Goal: Information Seeking & Learning: Learn about a topic

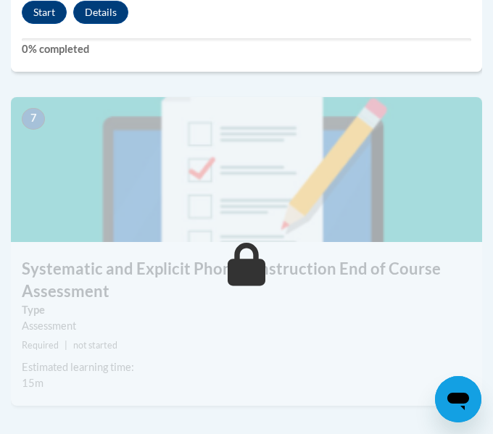
scroll to position [2676, 0]
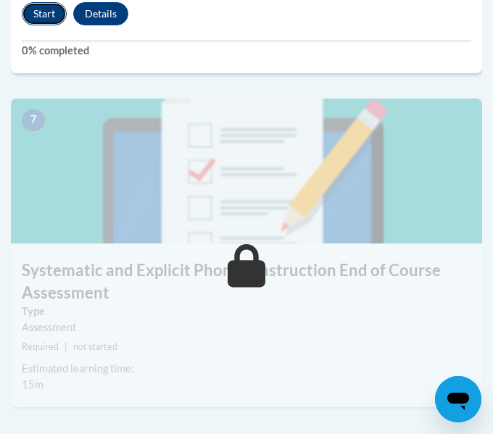
click at [52, 7] on button "Start" at bounding box center [44, 13] width 45 height 23
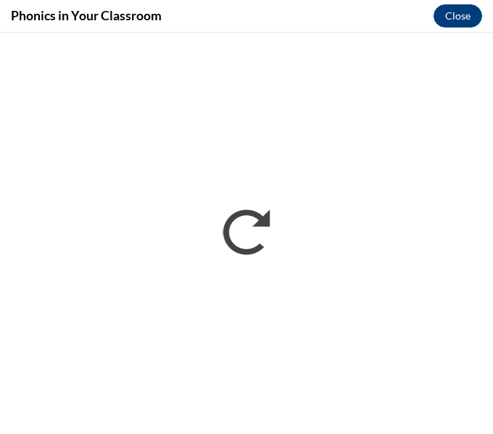
scroll to position [0, 0]
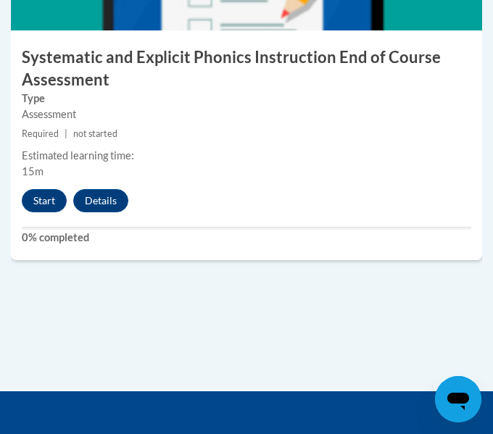
scroll to position [2890, 0]
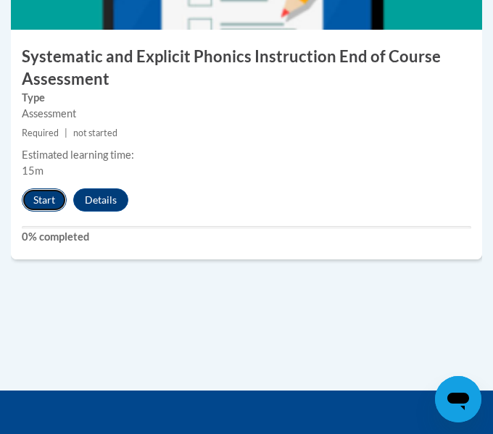
click at [51, 197] on button "Start" at bounding box center [44, 200] width 45 height 23
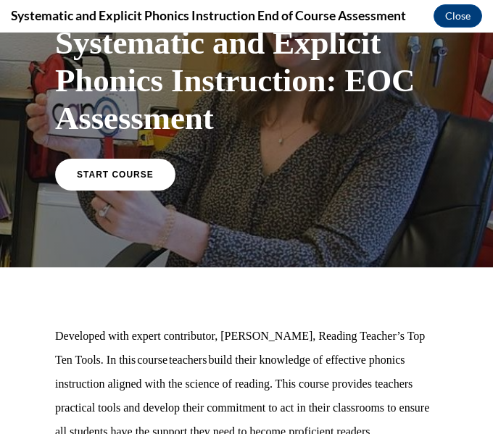
scroll to position [91, 0]
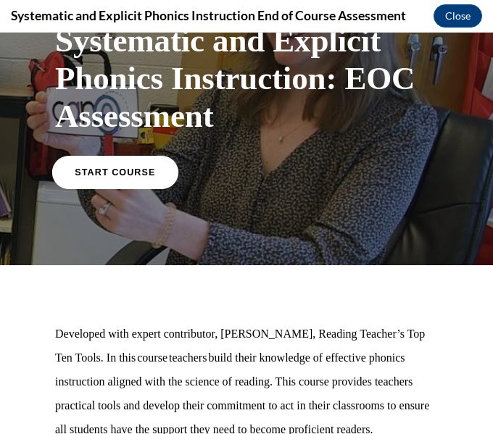
click at [109, 167] on span "START COURSE" at bounding box center [115, 172] width 81 height 11
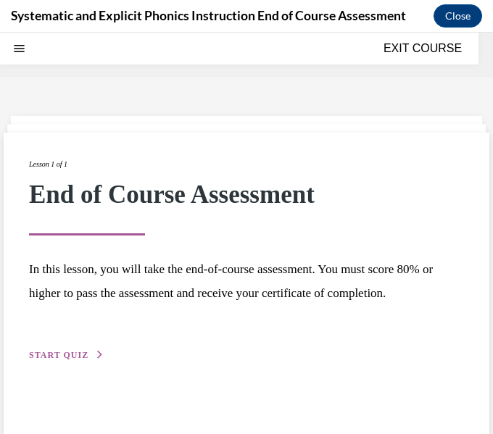
scroll to position [45, 0]
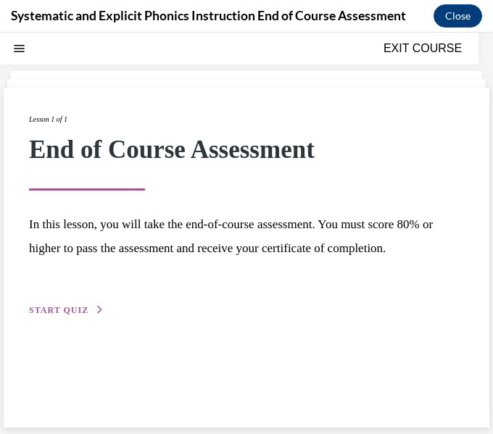
click at [66, 305] on span "START QUIZ" at bounding box center [58, 310] width 59 height 10
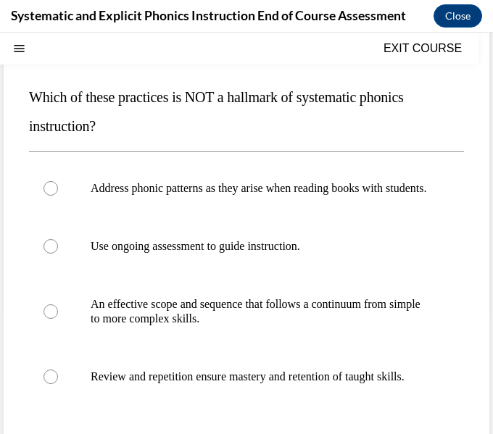
scroll to position [144, 0]
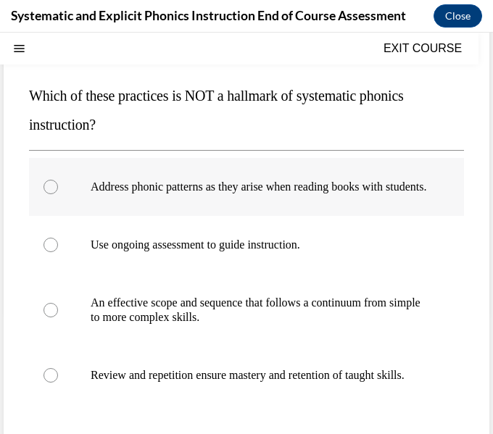
click at [255, 214] on div at bounding box center [246, 187] width 435 height 58
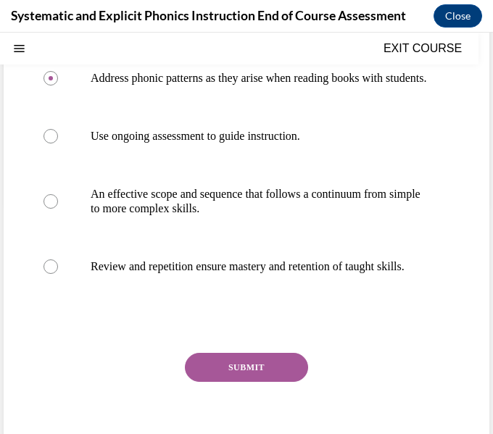
click at [244, 380] on div "Question 01/10 Which of these practices is NOT a hallmark of systematic phonics…" at bounding box center [246, 191] width 435 height 564
click at [270, 382] on button "SUBMIT" at bounding box center [246, 367] width 123 height 29
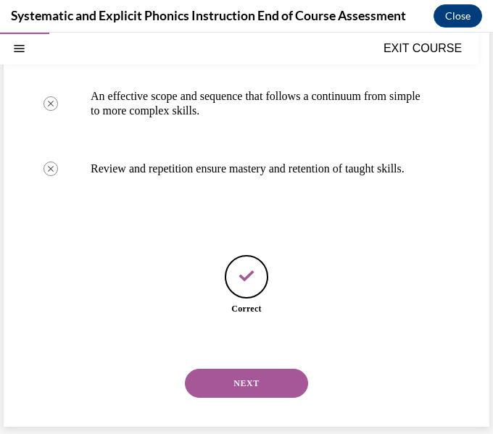
scroll to position [380, 0]
click at [271, 380] on button "NEXT" at bounding box center [246, 383] width 123 height 29
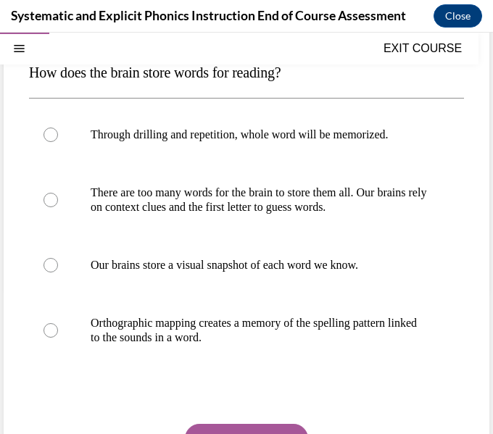
scroll to position [173, 0]
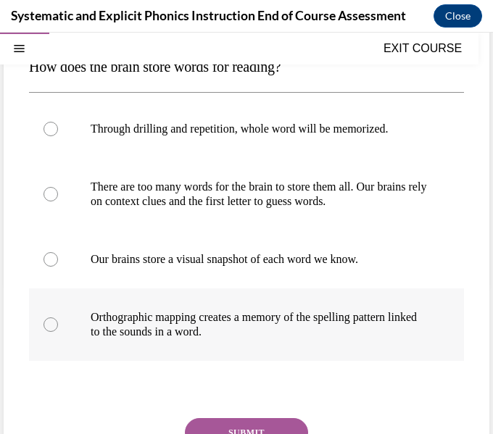
click at [280, 318] on p "Orthographic mapping creates a memory of the spelling pattern linked to the sou…" at bounding box center [259, 324] width 337 height 29
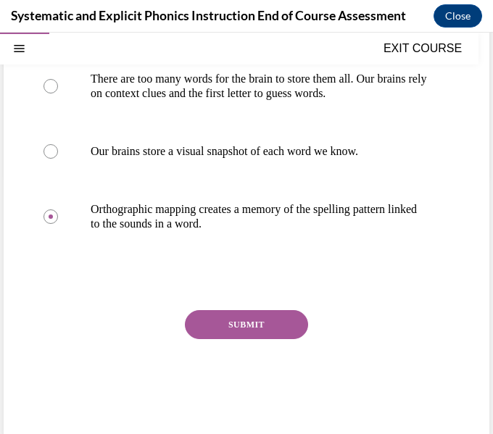
click at [278, 323] on button "SUBMIT" at bounding box center [246, 324] width 123 height 29
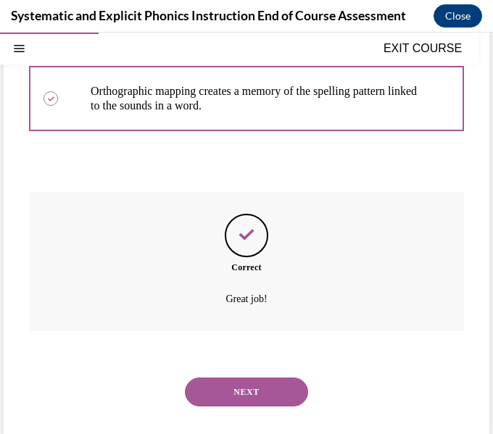
scroll to position [408, 0]
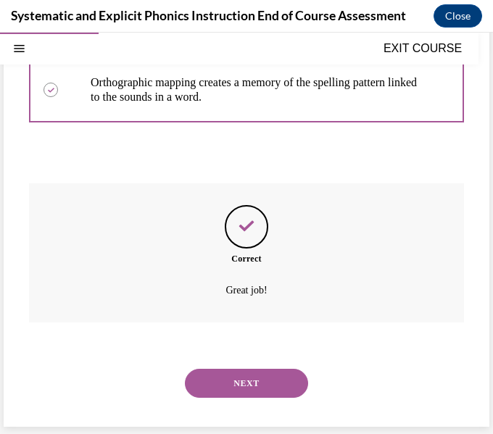
click at [271, 366] on div "NEXT" at bounding box center [246, 384] width 435 height 58
click at [264, 372] on button "NEXT" at bounding box center [246, 383] width 123 height 29
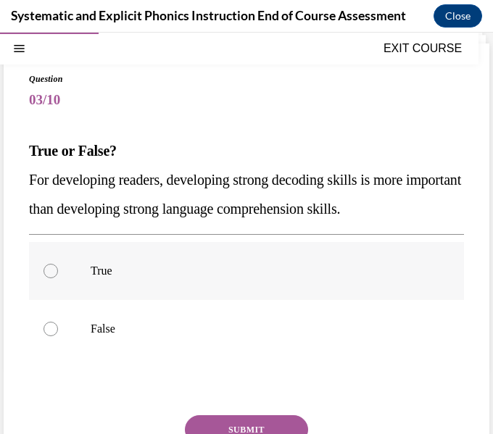
scroll to position [93, 0]
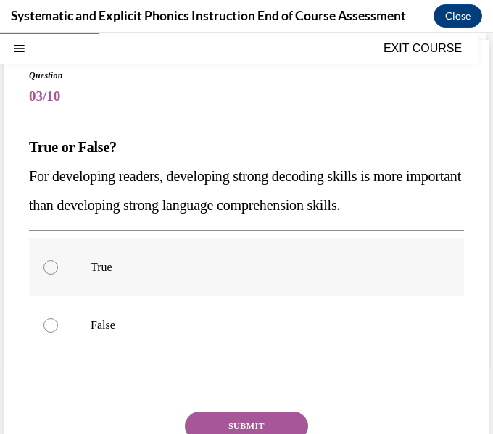
click at [193, 271] on p "True" at bounding box center [259, 267] width 337 height 15
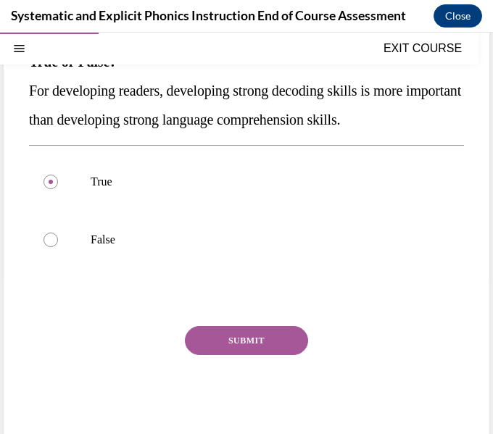
click at [236, 331] on button "SUBMIT" at bounding box center [246, 340] width 123 height 29
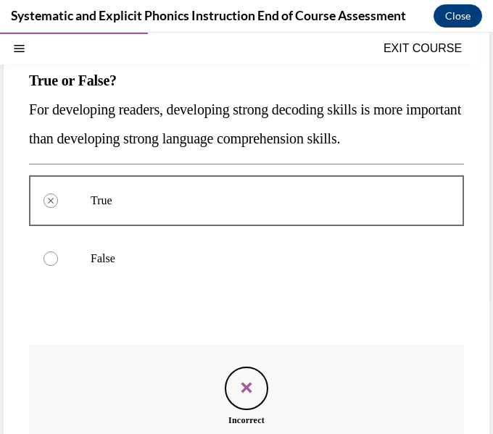
scroll to position [321, 0]
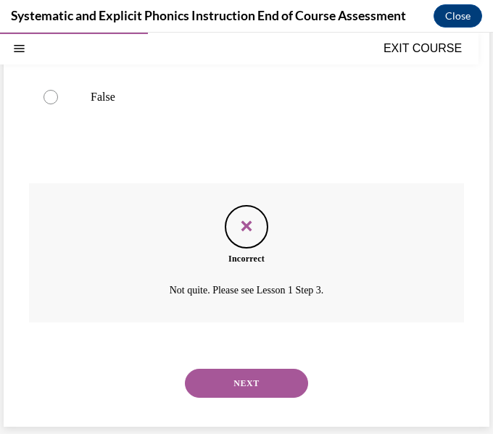
click at [227, 374] on button "NEXT" at bounding box center [246, 383] width 123 height 29
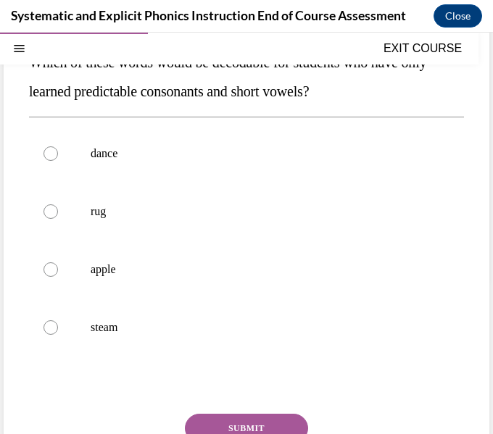
scroll to position [183, 0]
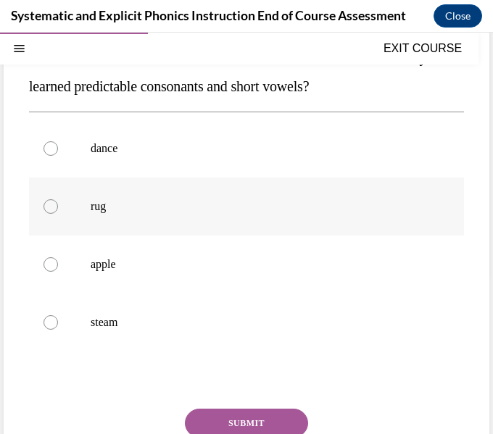
click at [163, 223] on div at bounding box center [246, 207] width 435 height 58
click at [234, 418] on button "SUBMIT" at bounding box center [246, 423] width 123 height 29
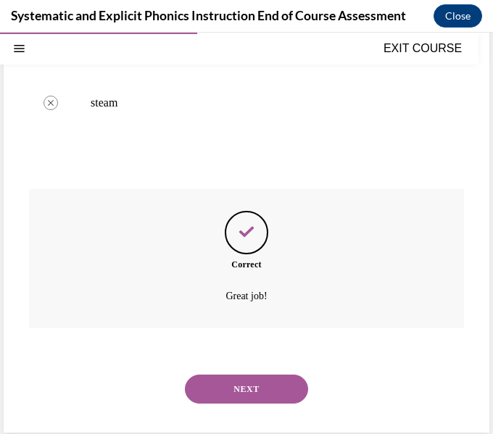
scroll to position [408, 0]
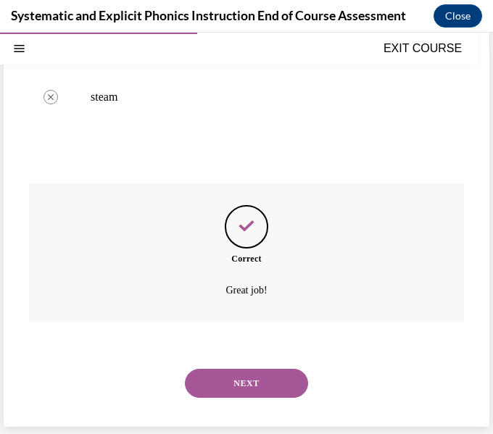
click at [261, 367] on div "NEXT" at bounding box center [246, 384] width 435 height 58
click at [268, 378] on button "NEXT" at bounding box center [246, 383] width 123 height 29
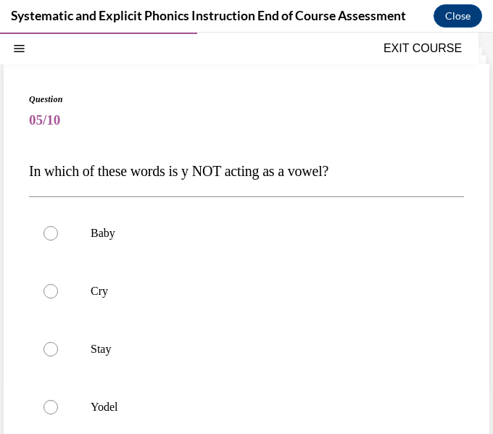
scroll to position [71, 0]
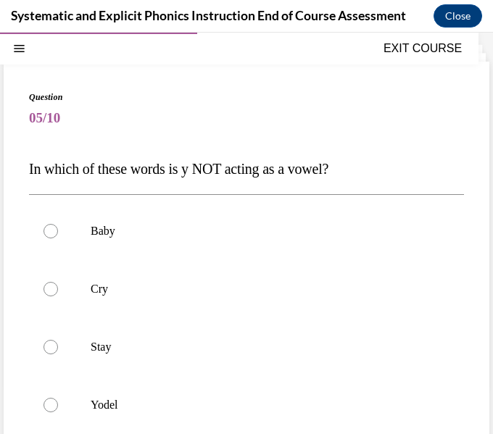
click at [249, 169] on span "In which of these words is y NOT acting as a vowel?" at bounding box center [179, 169] width 300 height 16
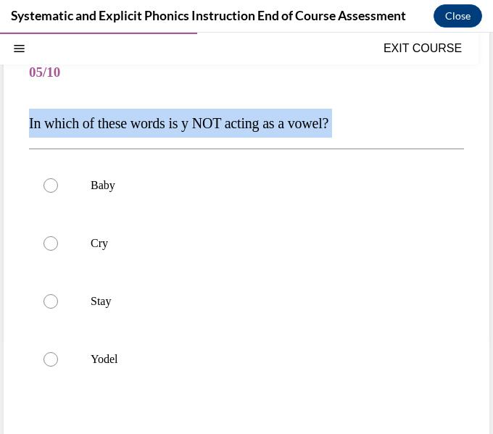
scroll to position [118, 0]
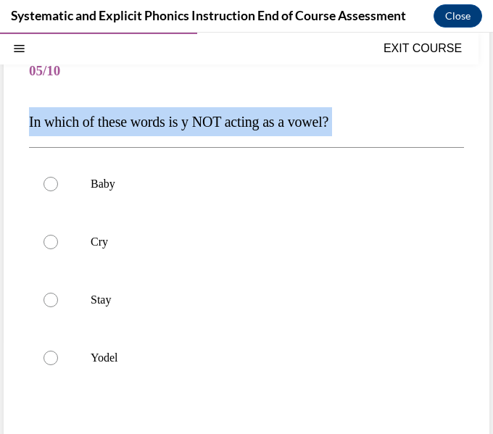
click at [295, 119] on span "In which of these words is y NOT acting as a vowel?" at bounding box center [179, 122] width 300 height 16
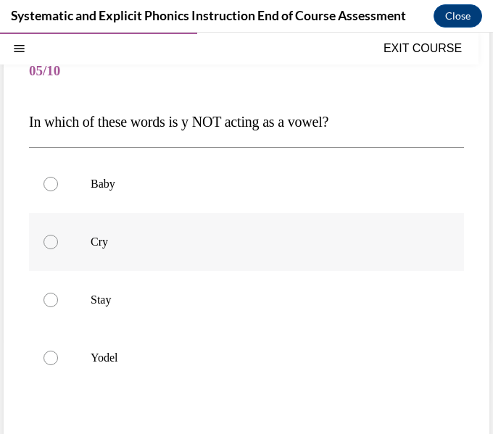
click at [250, 244] on p "Cry" at bounding box center [259, 242] width 337 height 15
click at [257, 339] on div at bounding box center [246, 358] width 435 height 58
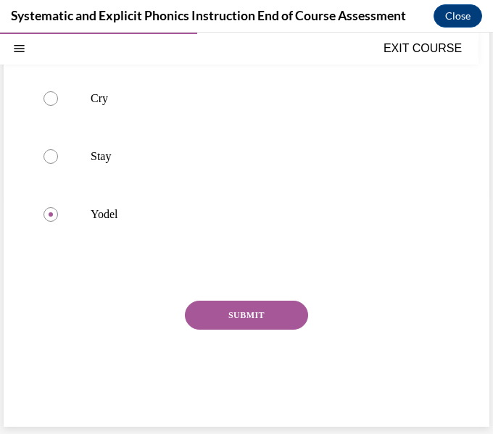
click at [236, 310] on button "SUBMIT" at bounding box center [246, 315] width 123 height 29
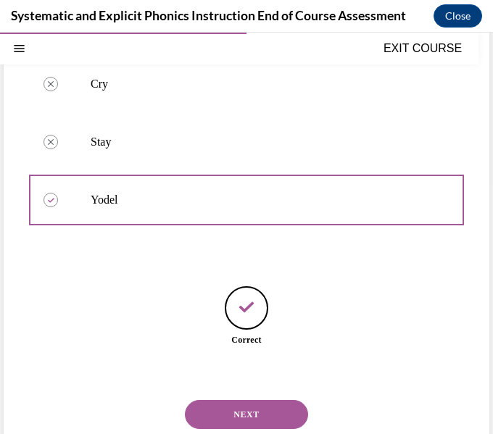
scroll to position [308, 0]
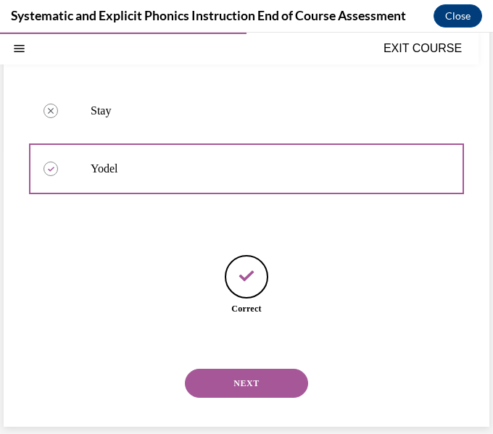
click at [247, 380] on button "NEXT" at bounding box center [246, 383] width 123 height 29
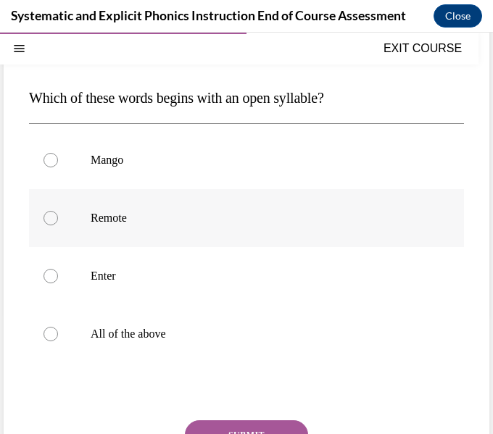
scroll to position [144, 0]
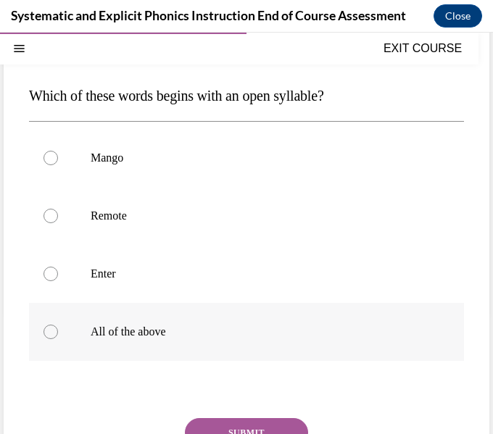
click at [178, 338] on p "All of the above" at bounding box center [259, 332] width 337 height 15
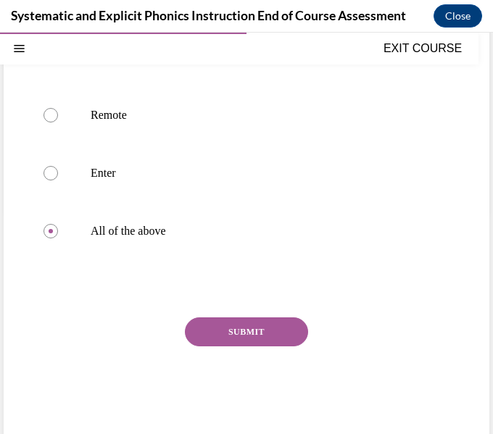
scroll to position [247, 0]
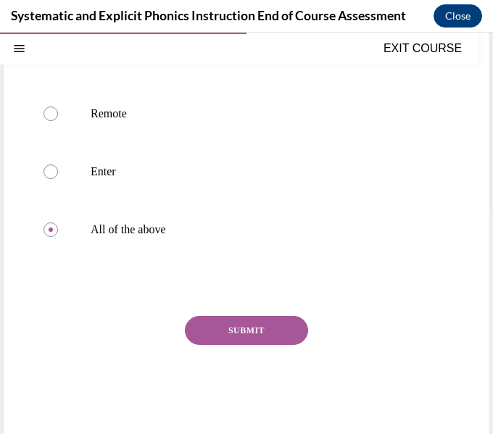
click at [232, 335] on button "SUBMIT" at bounding box center [246, 330] width 123 height 29
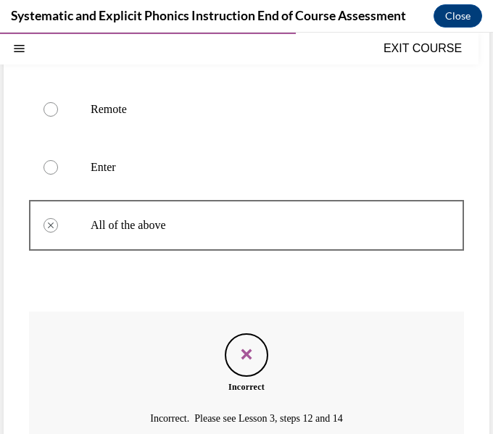
scroll to position [379, 0]
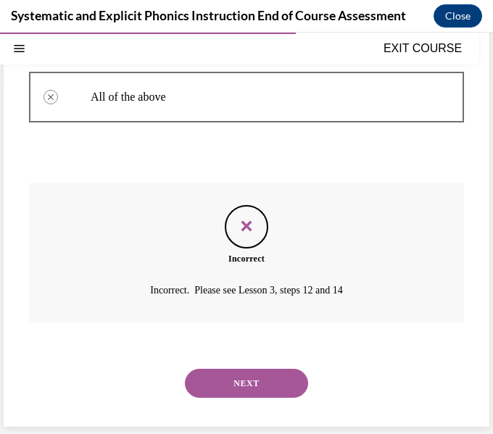
click at [260, 371] on button "NEXT" at bounding box center [246, 383] width 123 height 29
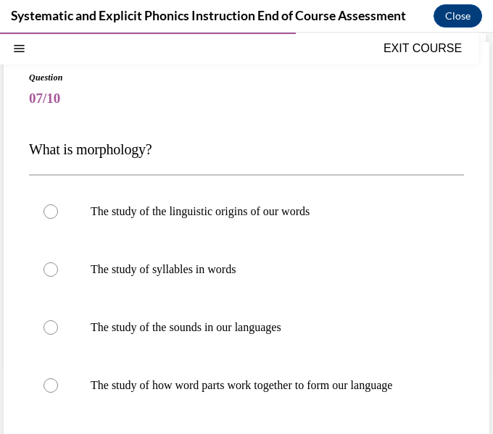
scroll to position [92, 0]
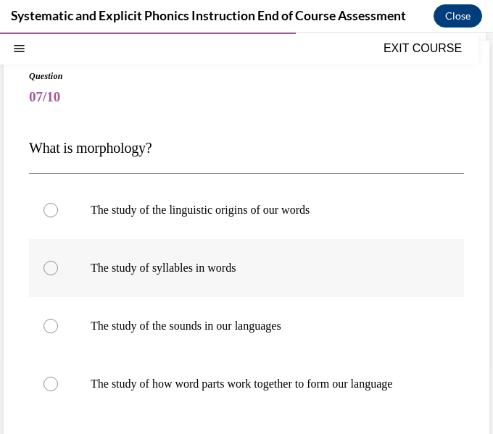
click at [426, 286] on div at bounding box center [246, 268] width 435 height 58
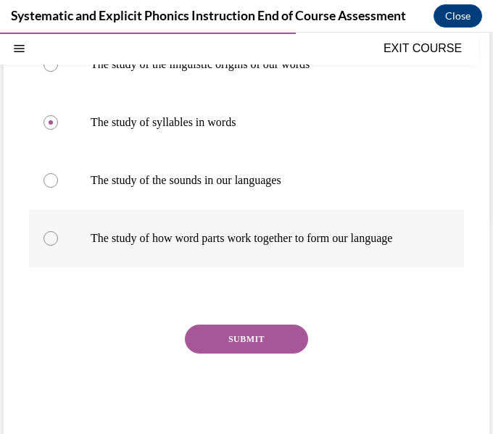
scroll to position [239, 0]
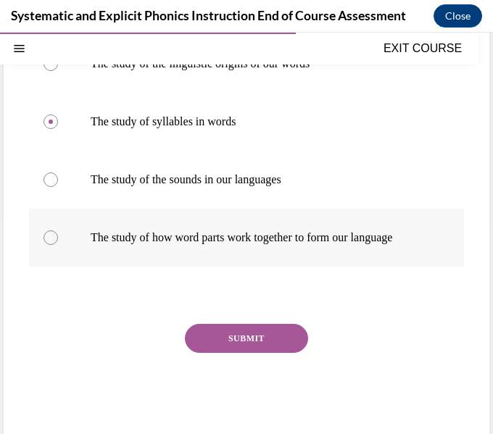
click at [340, 240] on p "The study of how word parts work together to form our language" at bounding box center [259, 238] width 337 height 15
click at [297, 329] on button "SUBMIT" at bounding box center [246, 338] width 123 height 29
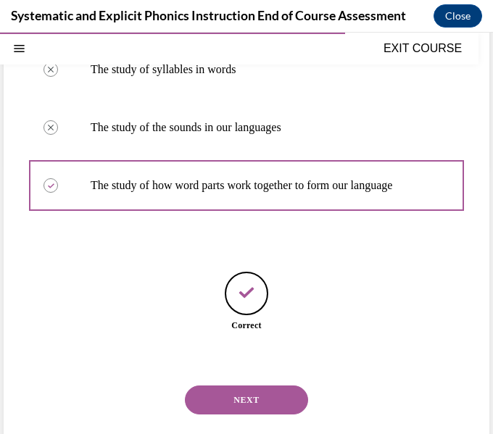
scroll to position [308, 0]
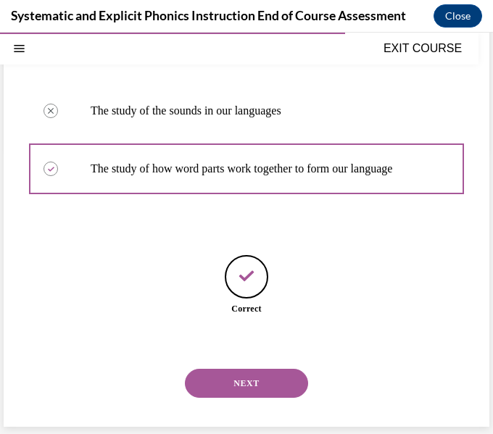
click at [267, 391] on button "NEXT" at bounding box center [246, 383] width 123 height 29
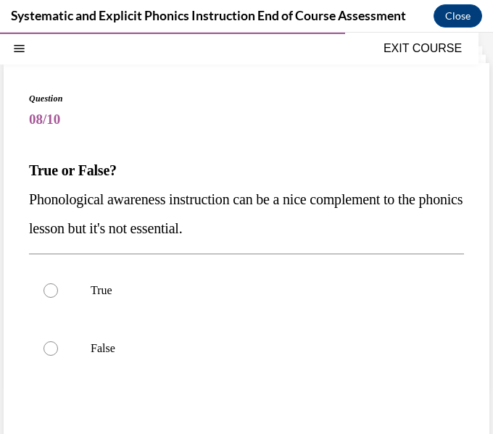
scroll to position [74, 0]
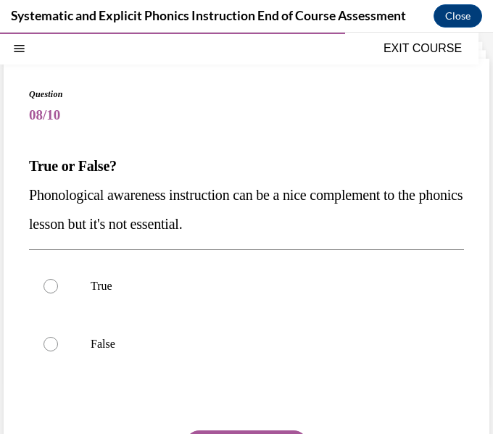
click at [257, 200] on span "Phonological awareness instruction can be a nice complement to the phonics less…" at bounding box center [246, 209] width 434 height 45
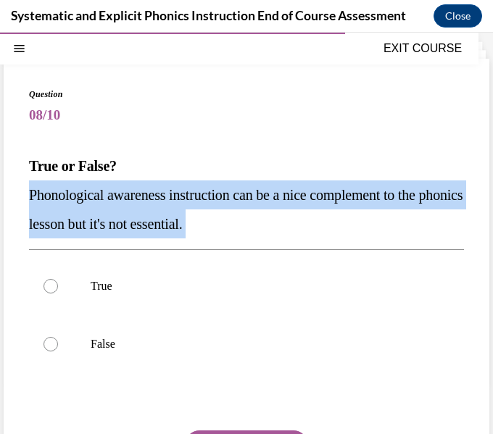
click at [257, 200] on span "Phonological awareness instruction can be a nice complement to the phonics less…" at bounding box center [246, 209] width 434 height 45
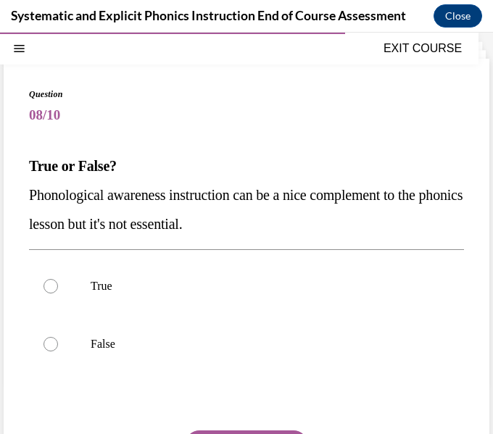
click at [257, 200] on span "Phonological awareness instruction can be a nice complement to the phonics less…" at bounding box center [246, 209] width 434 height 45
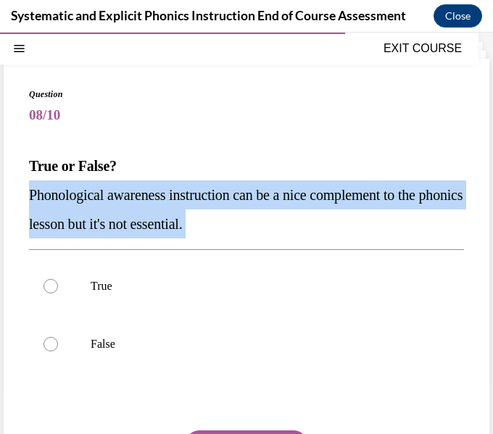
click at [257, 200] on span "Phonological awareness instruction can be a nice complement to the phonics less…" at bounding box center [246, 209] width 434 height 45
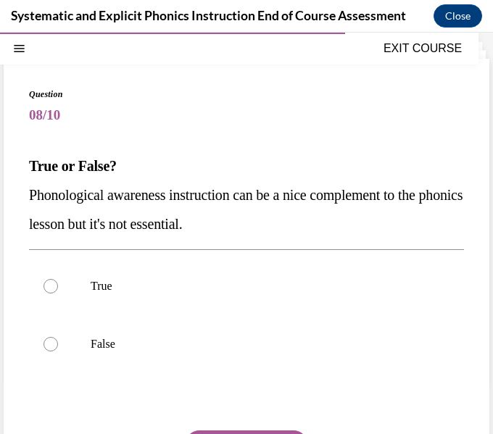
click at [257, 200] on span "Phonological awareness instruction can be a nice complement to the phonics less…" at bounding box center [246, 209] width 434 height 45
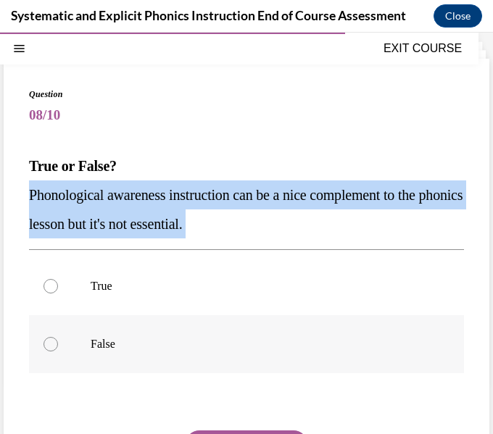
click at [210, 344] on p "False" at bounding box center [259, 344] width 337 height 15
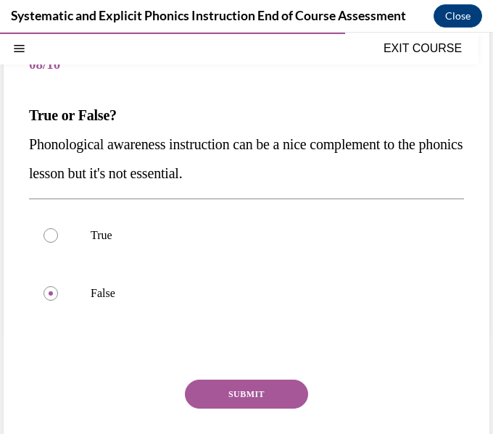
click at [219, 384] on button "SUBMIT" at bounding box center [246, 394] width 123 height 29
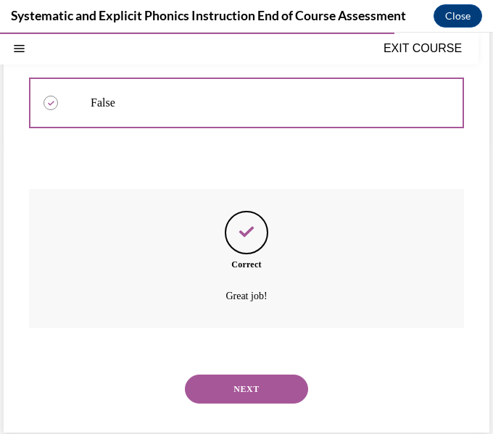
scroll to position [321, 0]
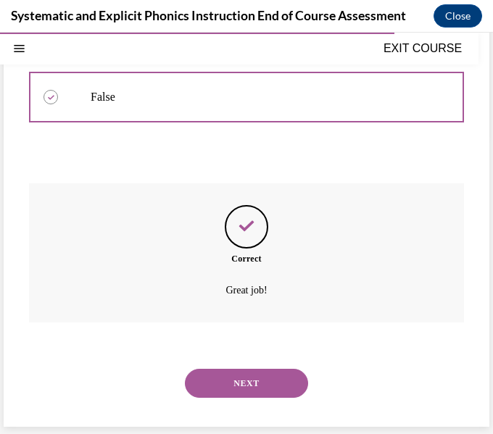
click at [236, 382] on button "NEXT" at bounding box center [246, 383] width 123 height 29
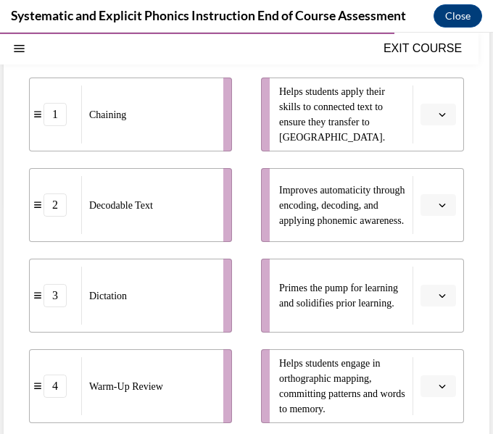
scroll to position [255, 0]
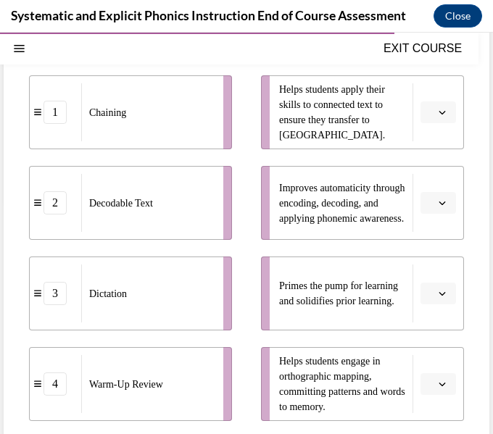
click at [424, 297] on button "button" at bounding box center [439, 294] width 36 height 22
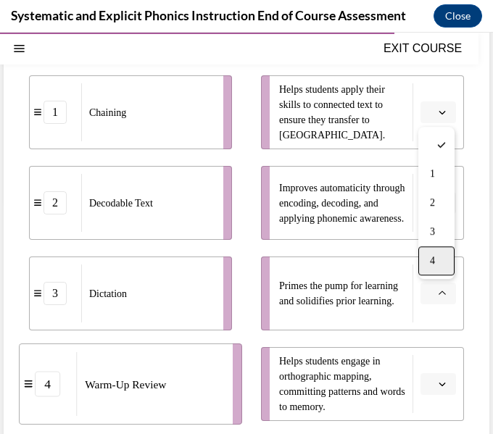
click at [427, 271] on div "4" at bounding box center [436, 261] width 36 height 29
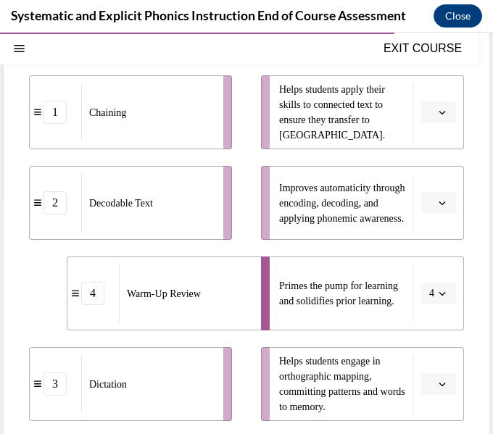
click at [439, 115] on icon "button" at bounding box center [442, 112] width 7 height 7
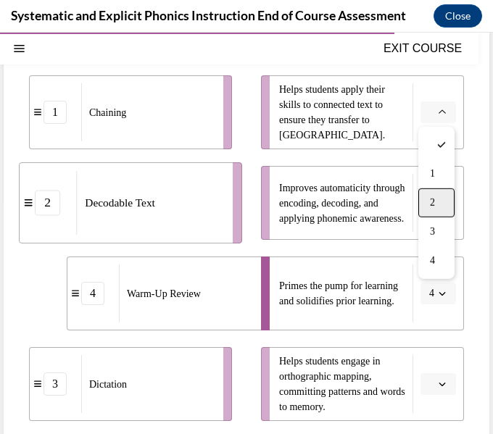
click at [429, 199] on div "2" at bounding box center [436, 203] width 36 height 29
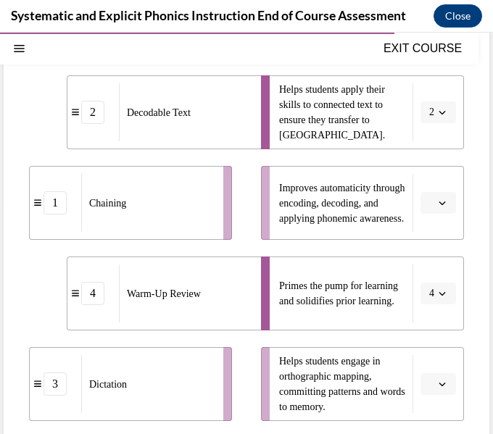
click at [435, 391] on button "button" at bounding box center [439, 384] width 36 height 22
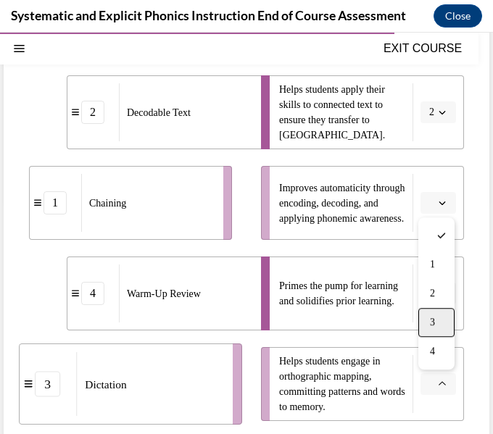
click at [440, 317] on div "3" at bounding box center [436, 322] width 36 height 29
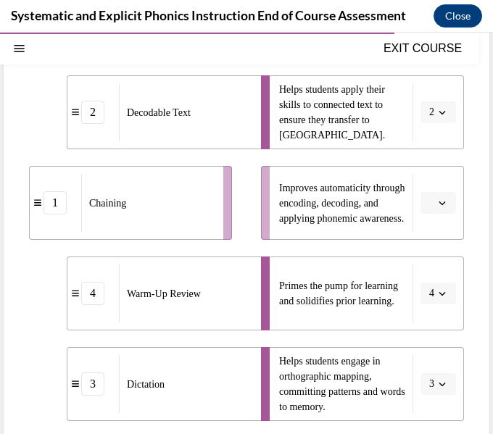
click at [439, 202] on icon "button" at bounding box center [442, 202] width 7 height 7
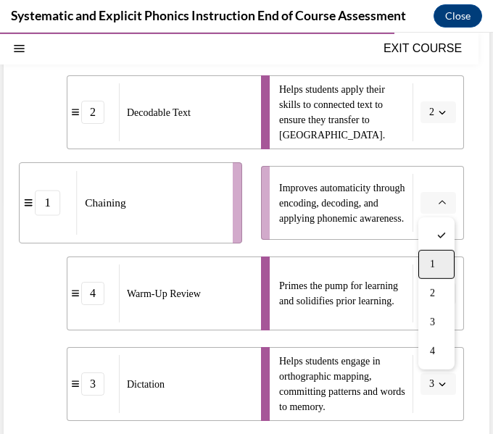
click at [444, 275] on div "1" at bounding box center [436, 264] width 36 height 29
click at [444, 275] on li "Primes the pump for learning and solidifies prior learning. 4" at bounding box center [362, 294] width 203 height 74
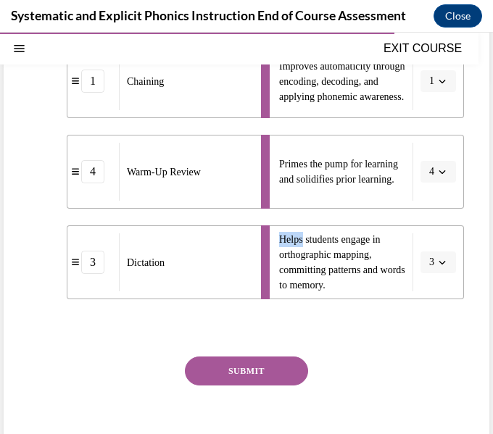
scroll to position [385, 0]
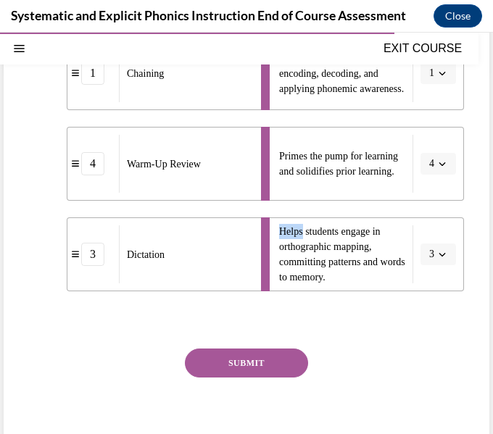
click at [293, 347] on div "Question 09/10 Match these instructional components from an effective phonics l…" at bounding box center [246, 122] width 435 height 691
click at [291, 351] on button "SUBMIT" at bounding box center [246, 363] width 123 height 29
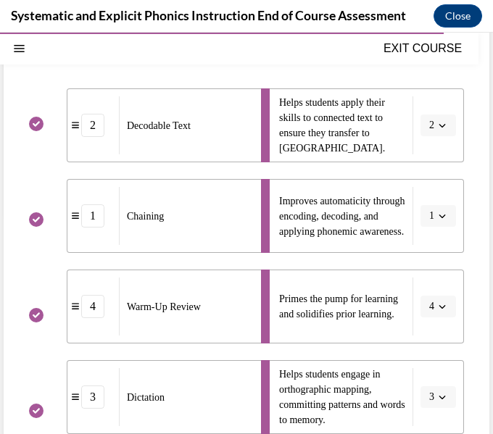
scroll to position [479, 0]
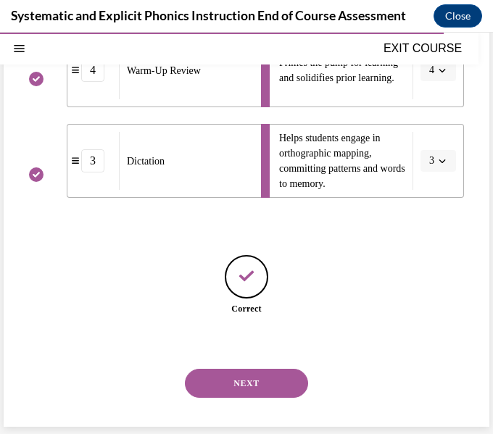
click at [281, 379] on button "NEXT" at bounding box center [246, 383] width 123 height 29
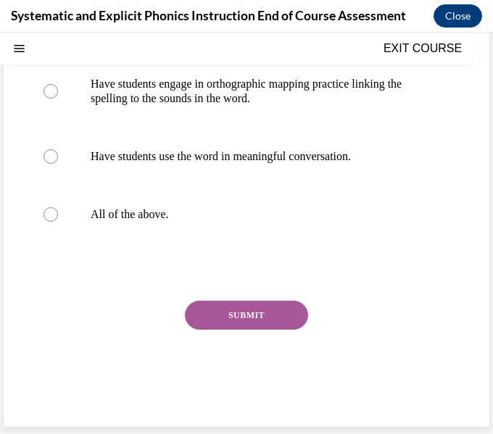
scroll to position [0, 0]
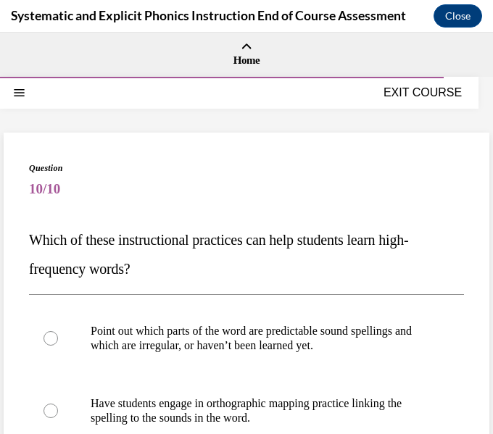
click at [266, 240] on span "Which of these instructional practices can help students learn high-frequency w…" at bounding box center [218, 254] width 379 height 45
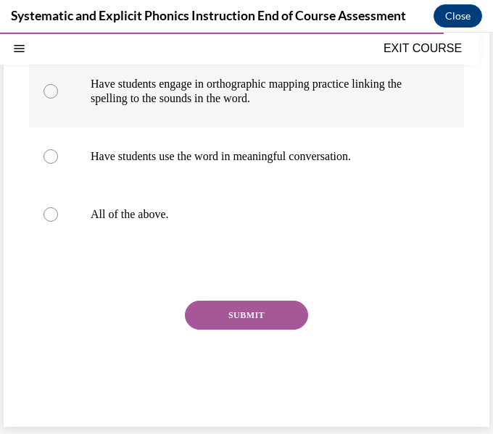
scroll to position [319, 0]
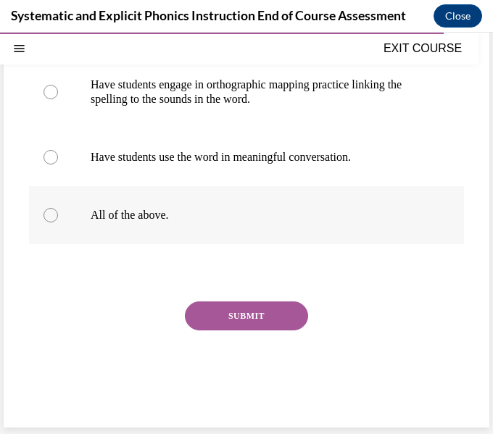
click at [207, 235] on div at bounding box center [246, 215] width 435 height 58
click at [228, 326] on button "SUBMIT" at bounding box center [246, 316] width 123 height 29
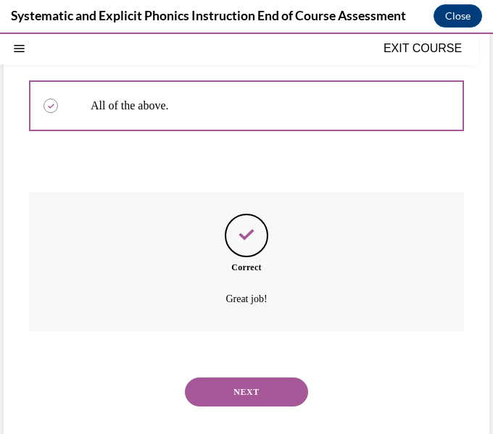
scroll to position [437, 0]
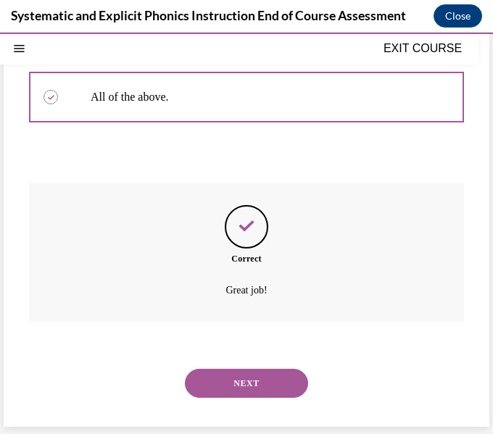
click at [223, 366] on div "NEXT" at bounding box center [246, 384] width 435 height 58
click at [227, 372] on button "NEXT" at bounding box center [246, 383] width 123 height 29
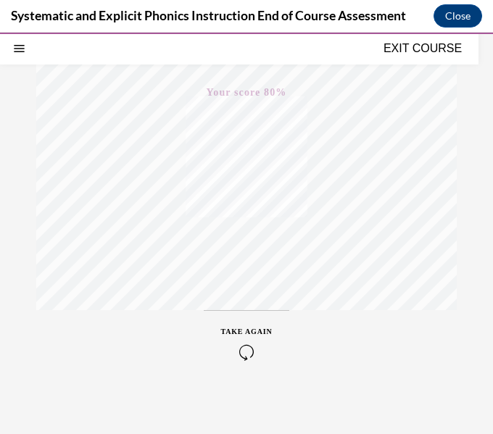
scroll to position [284, 0]
click at [244, 349] on icon "button" at bounding box center [246, 346] width 51 height 16
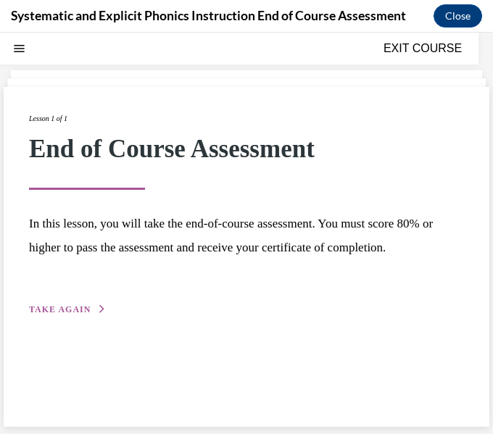
click at [72, 319] on div "Lesson 1 of 1 End of Course Assessment In this lesson, you will take the end-of…" at bounding box center [247, 257] width 486 height 340
click at [93, 304] on button "TAKE AGAIN" at bounding box center [68, 309] width 78 height 13
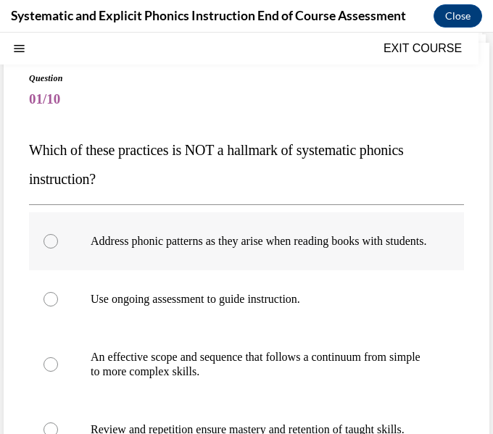
click at [125, 271] on div at bounding box center [246, 241] width 435 height 58
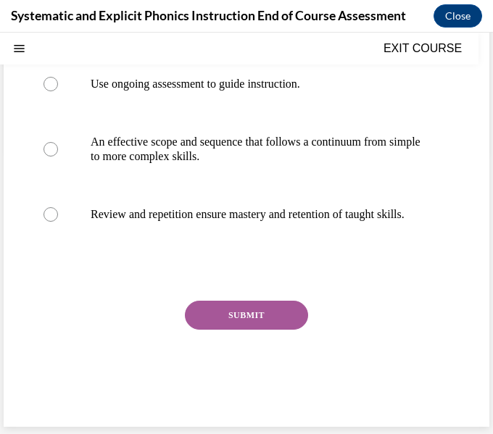
click at [278, 330] on button "SUBMIT" at bounding box center [246, 315] width 123 height 29
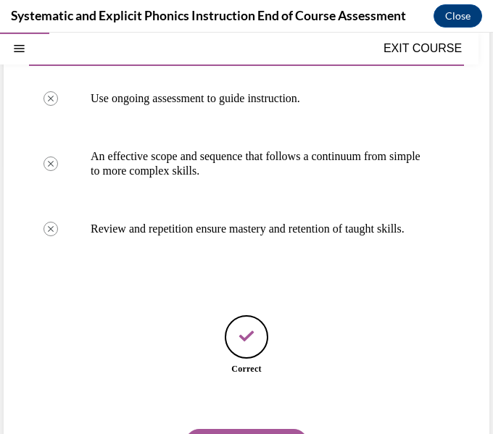
scroll to position [380, 0]
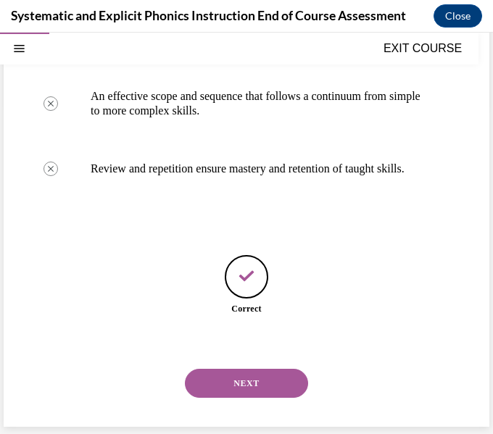
click at [257, 376] on button "NEXT" at bounding box center [246, 383] width 123 height 29
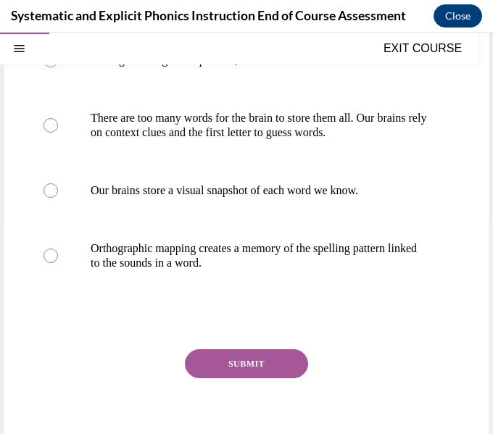
scroll to position [252, 0]
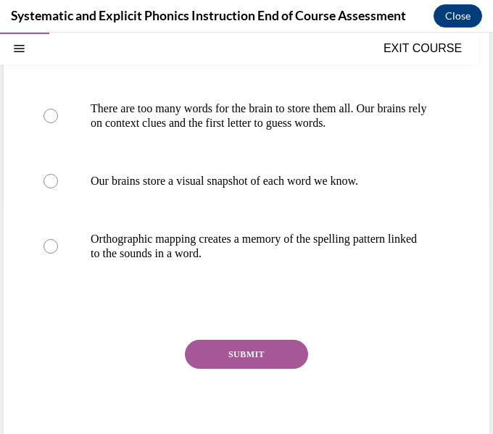
click at [238, 250] on p "Orthographic mapping creates a memory of the spelling pattern linked to the sou…" at bounding box center [259, 246] width 337 height 29
click at [251, 347] on button "SUBMIT" at bounding box center [246, 354] width 123 height 29
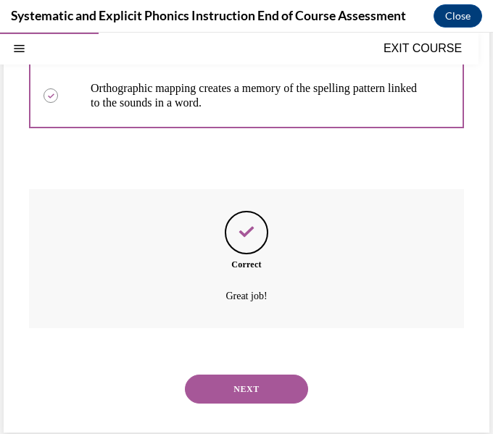
scroll to position [408, 0]
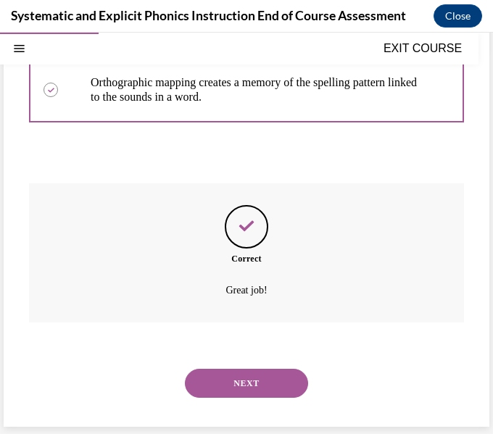
click at [249, 352] on button "SUBMIT" at bounding box center [246, 358] width 123 height 29
click at [242, 370] on button "NEXT" at bounding box center [246, 383] width 123 height 29
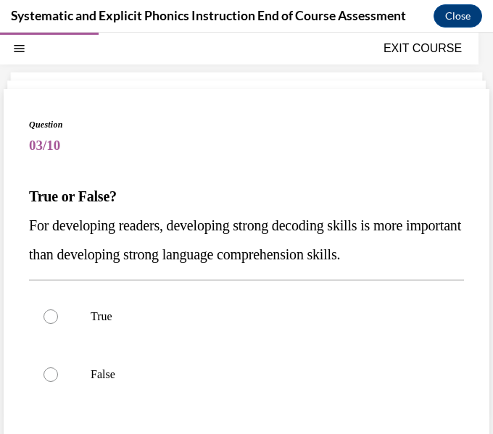
scroll to position [49, 0]
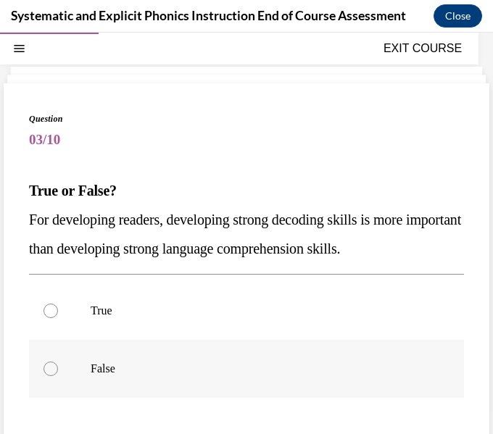
click at [242, 363] on p "False" at bounding box center [259, 369] width 337 height 15
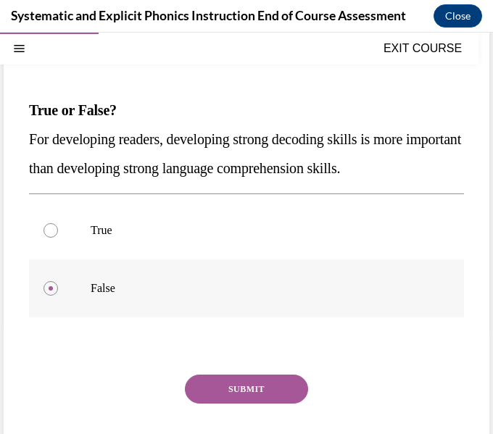
scroll to position [138, 0]
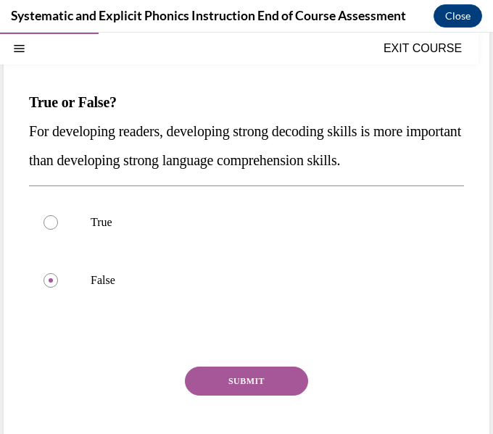
click at [244, 375] on button "SUBMIT" at bounding box center [246, 381] width 123 height 29
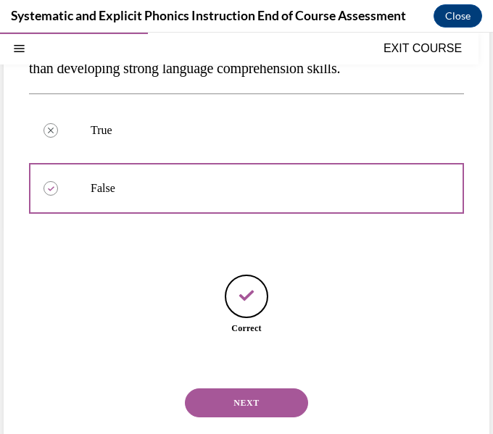
scroll to position [249, 0]
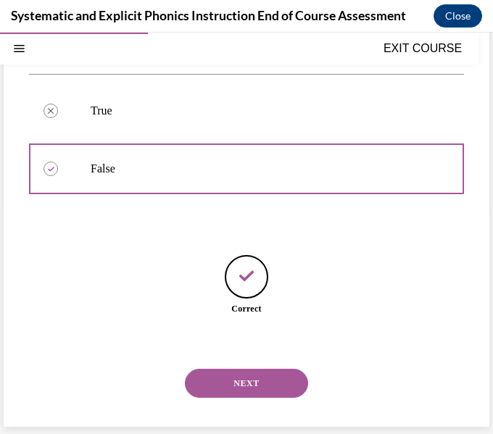
click at [249, 379] on button "NEXT" at bounding box center [246, 383] width 123 height 29
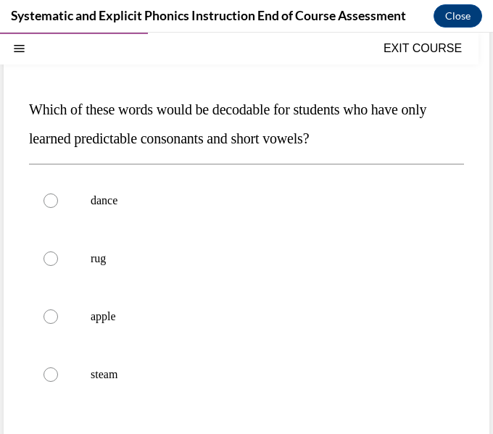
click at [281, 260] on p "rug" at bounding box center [259, 259] width 337 height 15
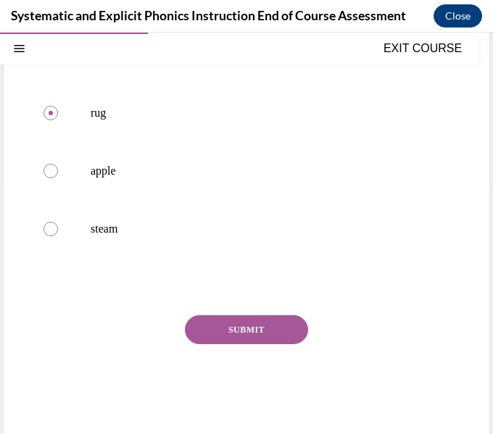
scroll to position [291, 0]
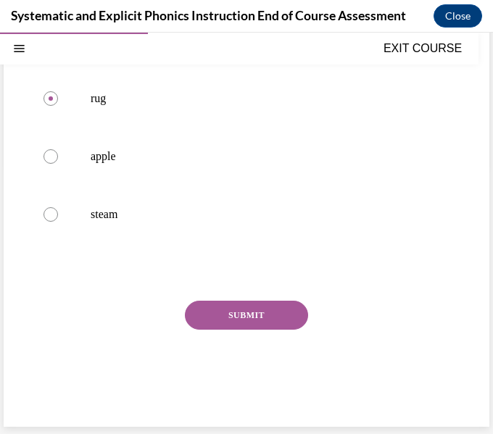
click at [272, 307] on button "SUBMIT" at bounding box center [246, 315] width 123 height 29
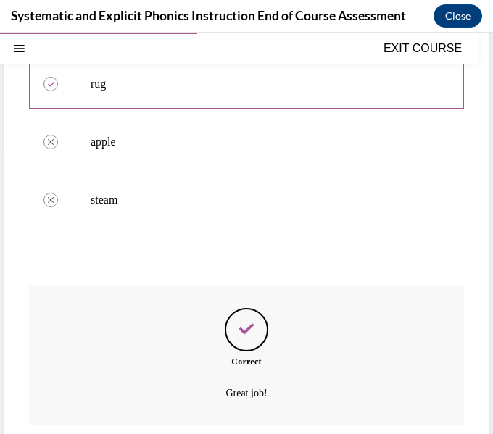
scroll to position [408, 0]
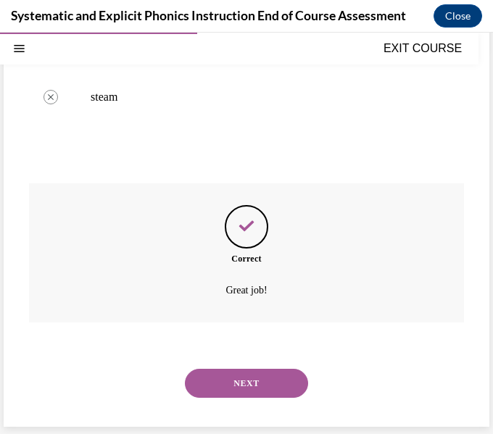
click at [257, 370] on button "NEXT" at bounding box center [246, 383] width 123 height 29
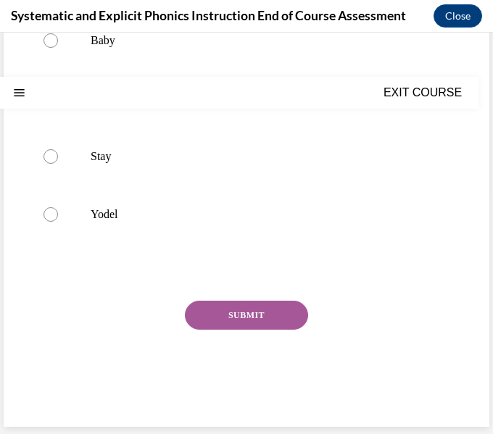
scroll to position [0, 0]
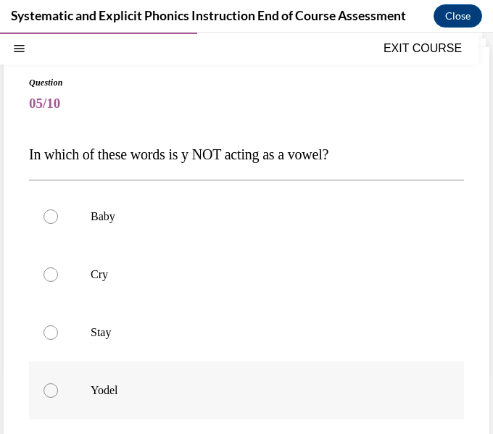
click at [257, 371] on div at bounding box center [246, 391] width 435 height 58
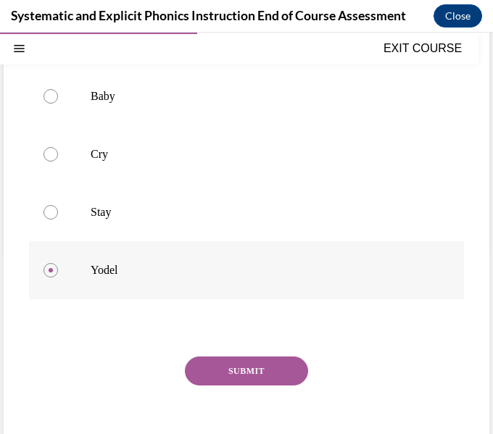
click at [257, 371] on button "SUBMIT" at bounding box center [246, 371] width 123 height 29
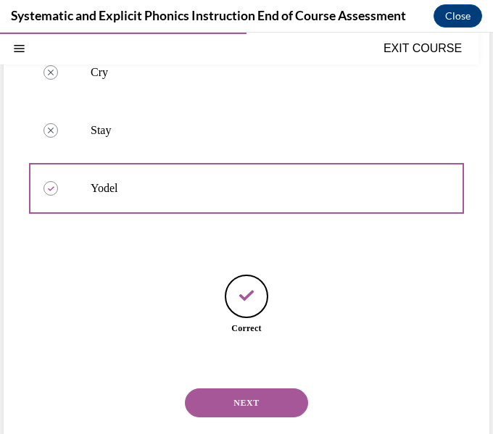
scroll to position [308, 0]
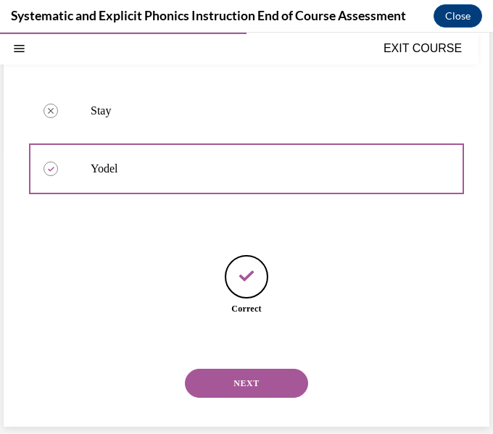
click at [256, 379] on button "NEXT" at bounding box center [246, 383] width 123 height 29
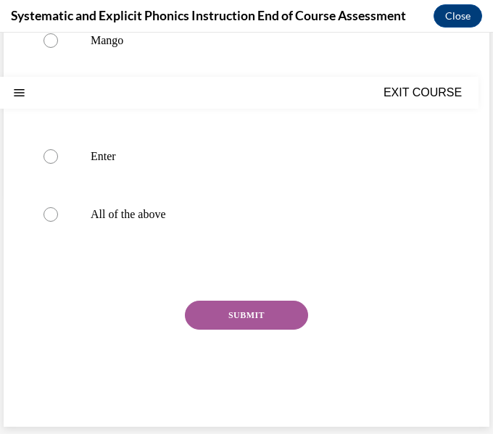
scroll to position [0, 0]
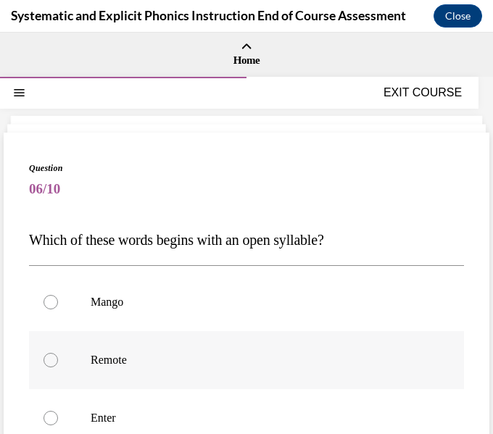
click at [254, 374] on div at bounding box center [246, 360] width 435 height 58
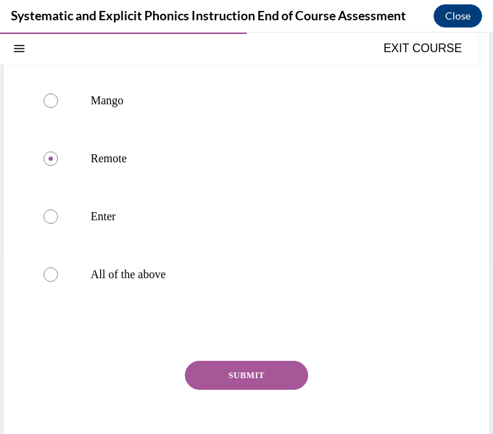
click at [255, 378] on button "SUBMIT" at bounding box center [246, 375] width 123 height 29
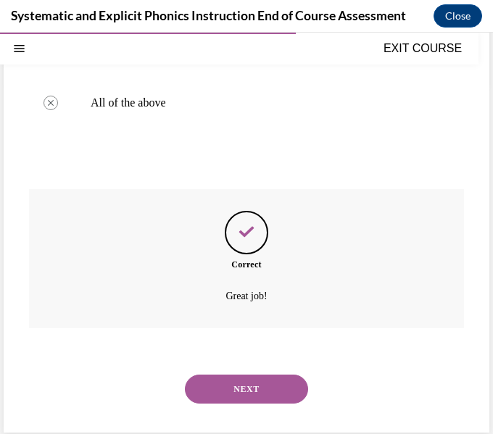
scroll to position [379, 0]
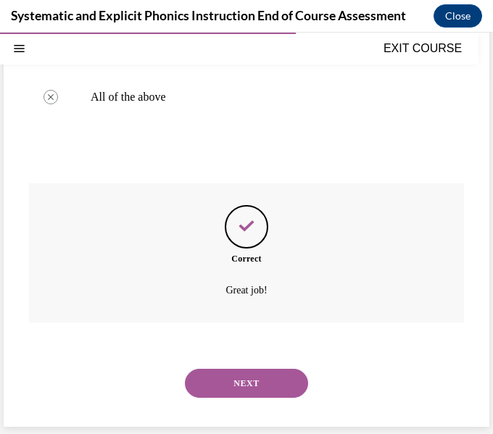
click at [255, 378] on button "NEXT" at bounding box center [246, 383] width 123 height 29
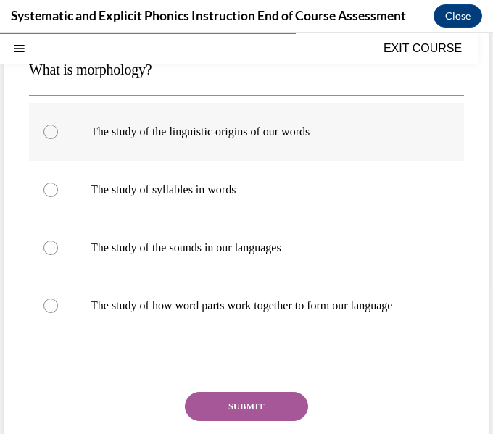
scroll to position [180, 0]
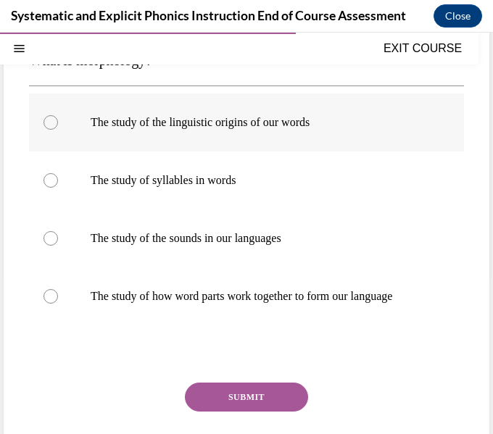
click at [255, 286] on div at bounding box center [246, 297] width 435 height 58
click at [239, 384] on button "SUBMIT" at bounding box center [246, 397] width 123 height 29
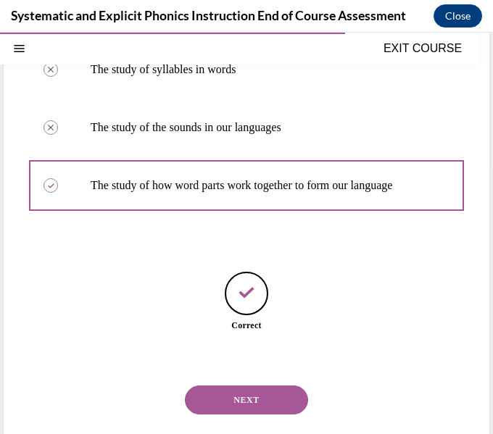
scroll to position [308, 0]
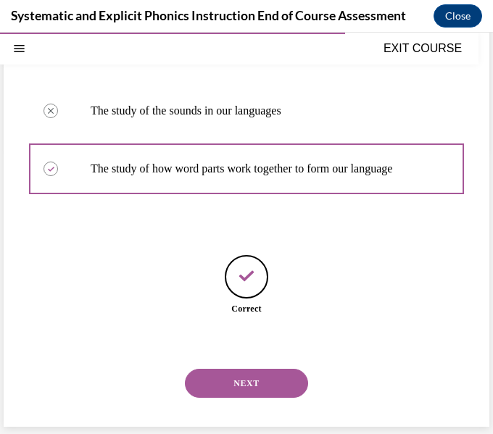
click at [239, 384] on button "NEXT" at bounding box center [246, 383] width 123 height 29
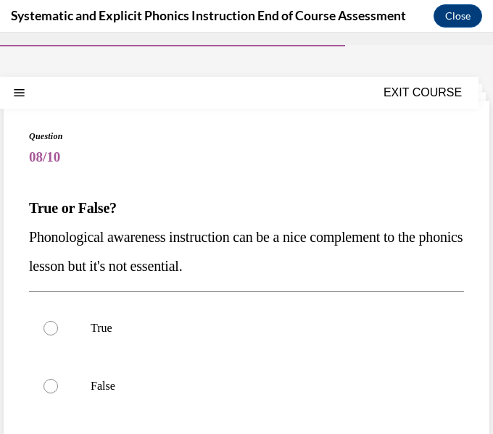
scroll to position [33, 0]
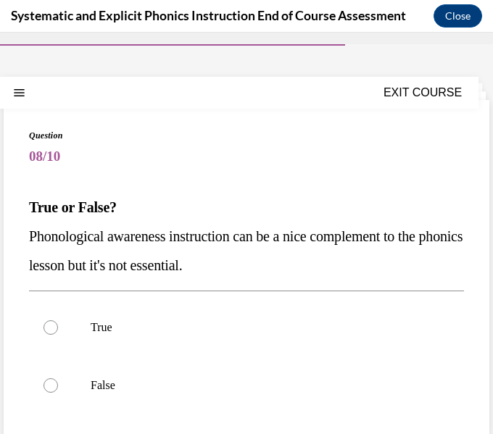
click at [239, 384] on p "False" at bounding box center [259, 386] width 337 height 15
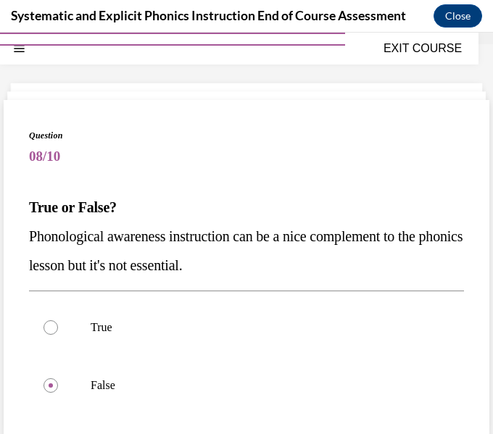
scroll to position [204, 0]
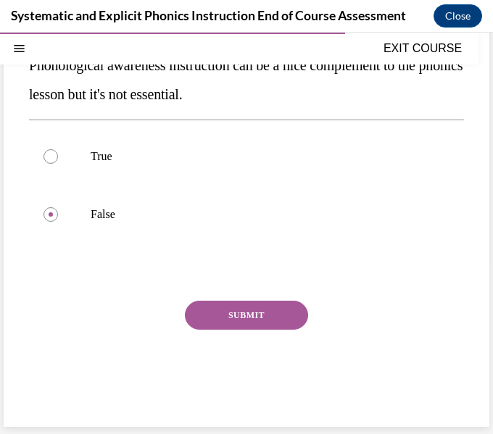
click at [260, 306] on button "SUBMIT" at bounding box center [246, 315] width 123 height 29
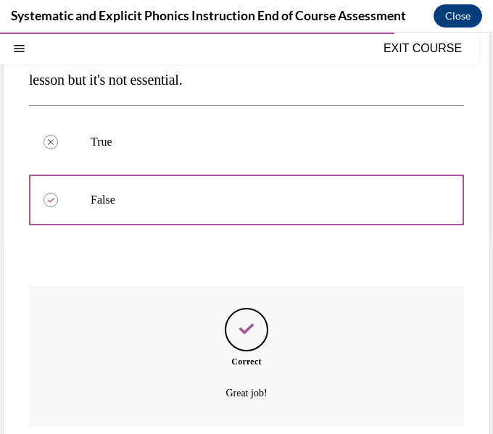
scroll to position [321, 0]
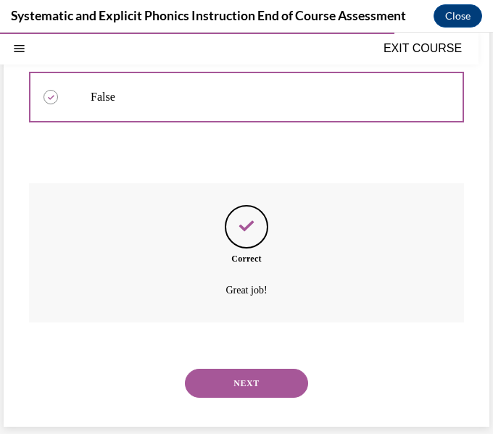
click at [234, 366] on div "NEXT" at bounding box center [246, 384] width 435 height 58
click at [233, 371] on button "NEXT" at bounding box center [246, 383] width 123 height 29
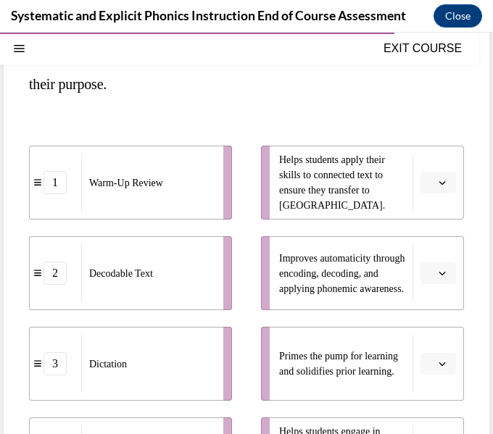
scroll to position [265, 0]
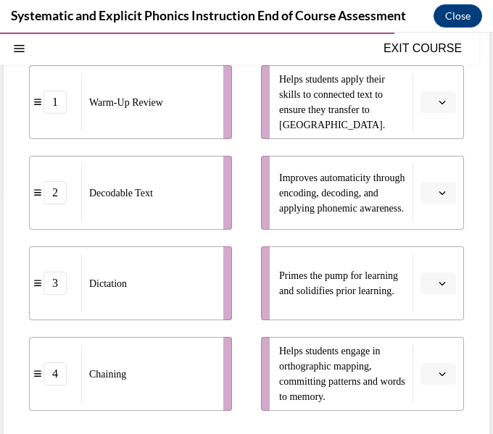
click at [430, 288] on span "Please select an option" at bounding box center [431, 283] width 5 height 15
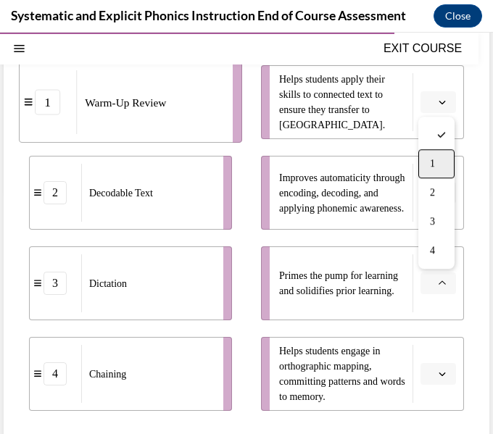
click at [445, 158] on div "1" at bounding box center [436, 163] width 36 height 29
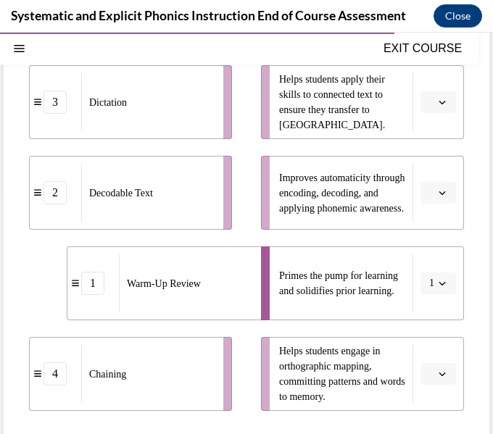
click at [442, 91] on button "button" at bounding box center [439, 102] width 36 height 22
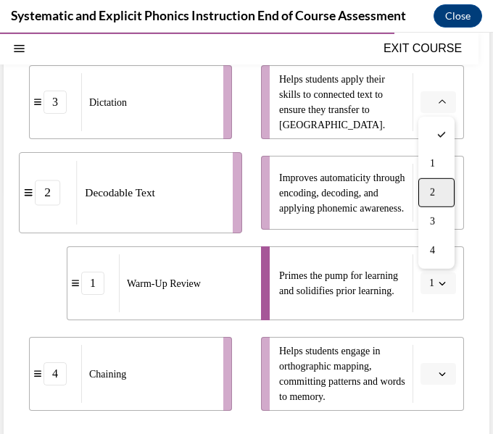
click at [442, 187] on div "2" at bounding box center [436, 192] width 36 height 29
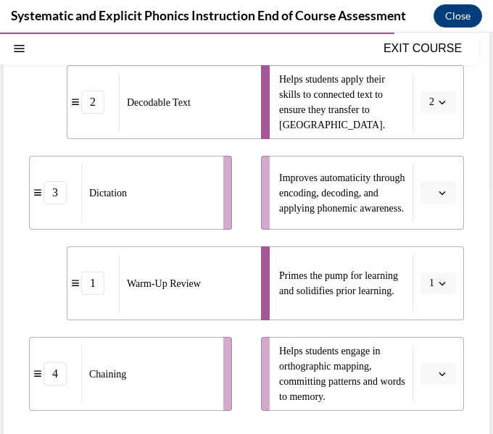
click at [442, 188] on span "button" at bounding box center [442, 193] width 10 height 10
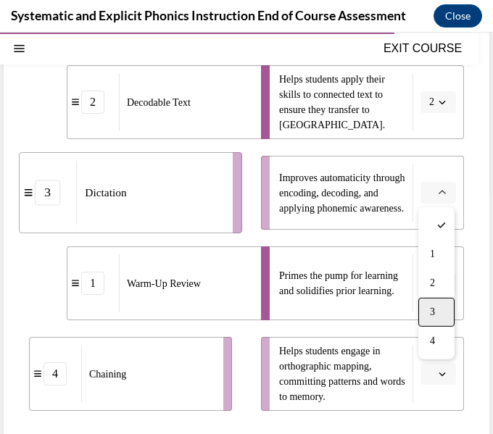
click at [437, 310] on div "3" at bounding box center [436, 312] width 36 height 29
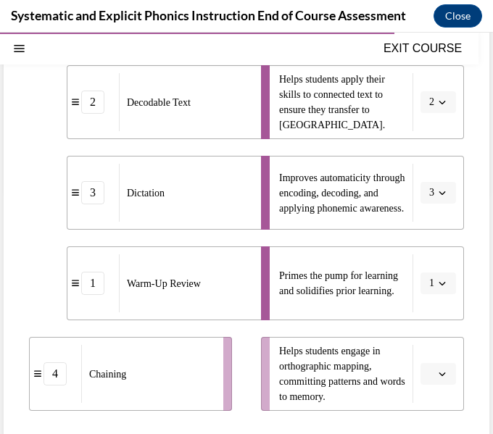
click at [441, 189] on icon "button" at bounding box center [442, 192] width 7 height 7
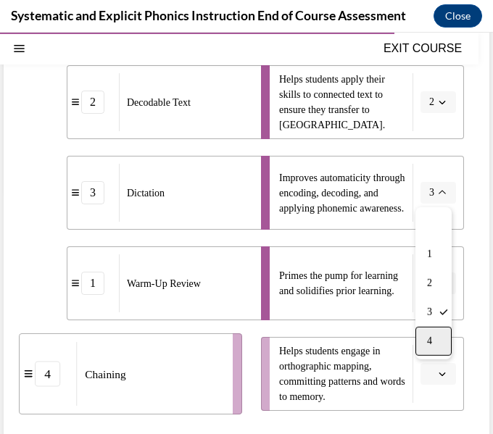
click at [432, 337] on span "4" at bounding box center [429, 342] width 5 height 12
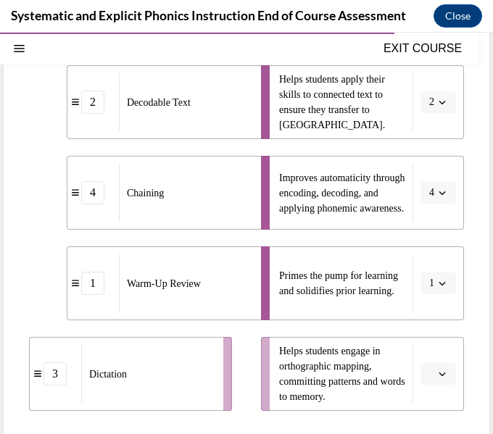
click at [445, 378] on span "button" at bounding box center [442, 374] width 10 height 10
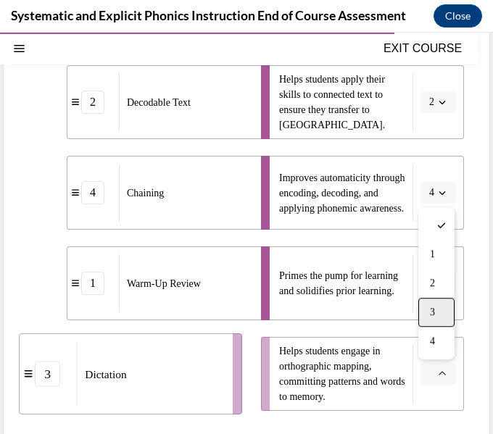
click at [434, 305] on div "3" at bounding box center [436, 312] width 36 height 29
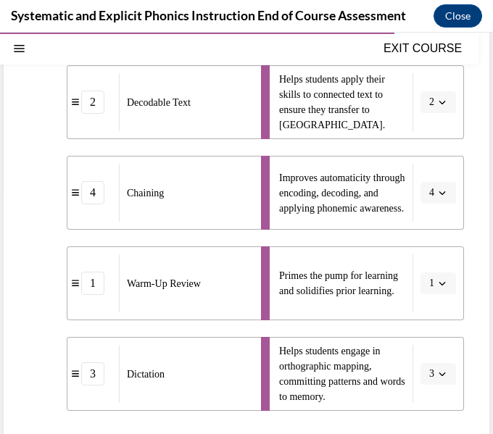
scroll to position [433, 0]
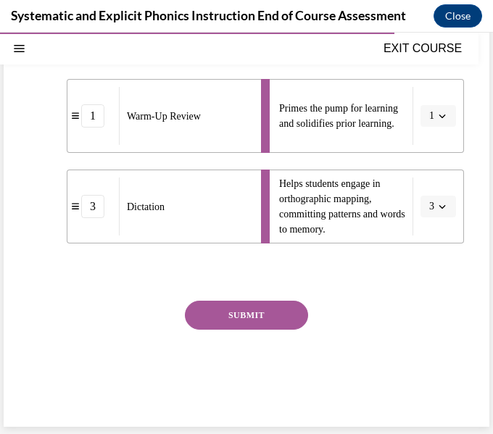
click at [293, 301] on button "SUBMIT" at bounding box center [246, 315] width 123 height 29
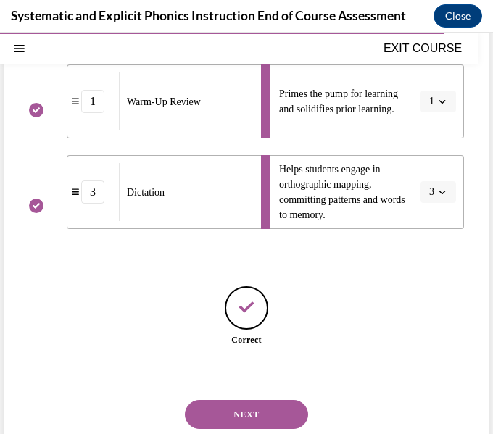
scroll to position [479, 0]
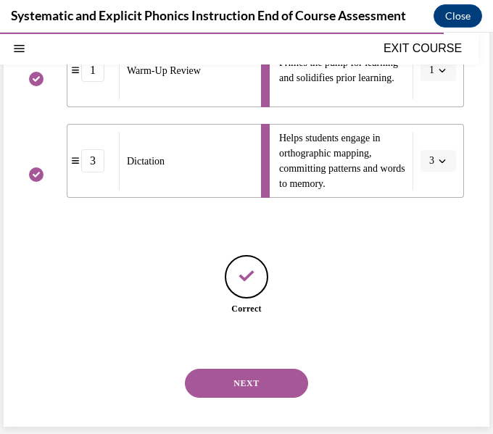
click at [268, 372] on button "NEXT" at bounding box center [246, 383] width 123 height 29
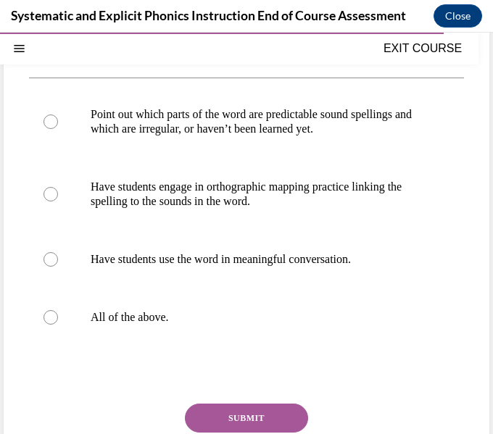
scroll to position [231, 0]
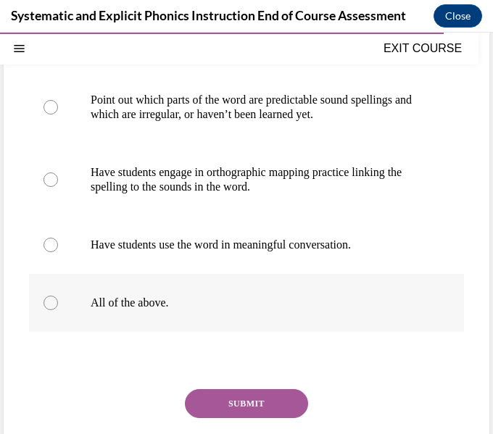
click at [265, 304] on p "All of the above." at bounding box center [259, 303] width 337 height 15
click at [250, 410] on button "SUBMIT" at bounding box center [246, 403] width 123 height 29
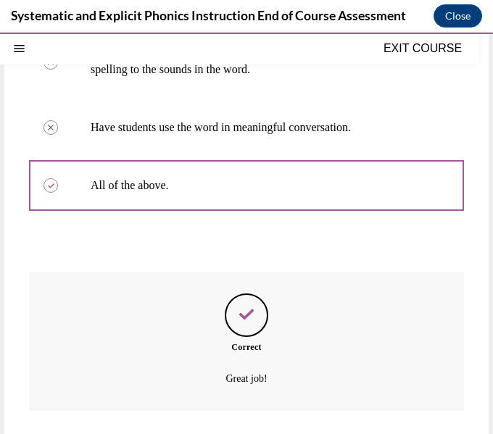
scroll to position [437, 0]
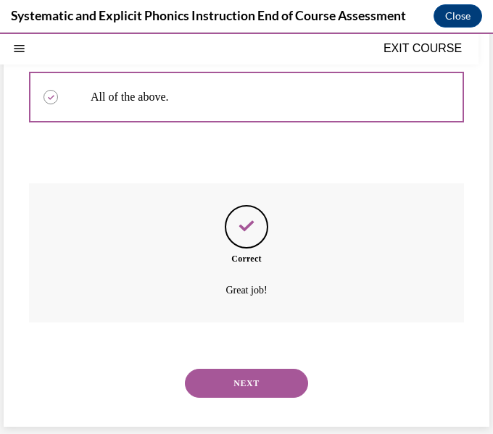
click at [278, 382] on button "NEXT" at bounding box center [246, 383] width 123 height 29
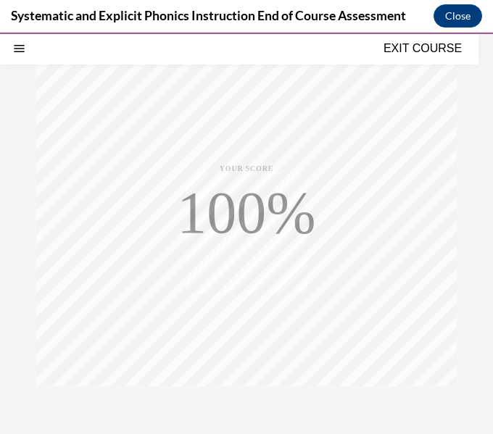
scroll to position [284, 0]
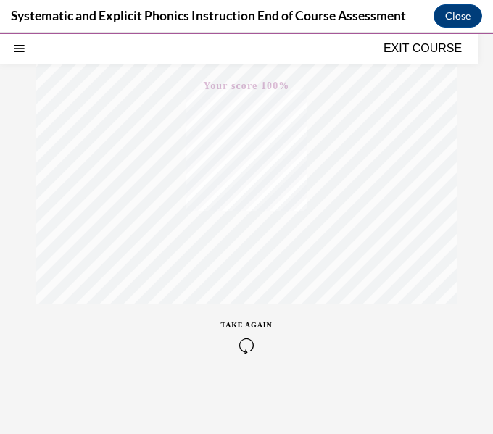
click at [415, 50] on button "EXIT COURSE" at bounding box center [422, 48] width 87 height 17
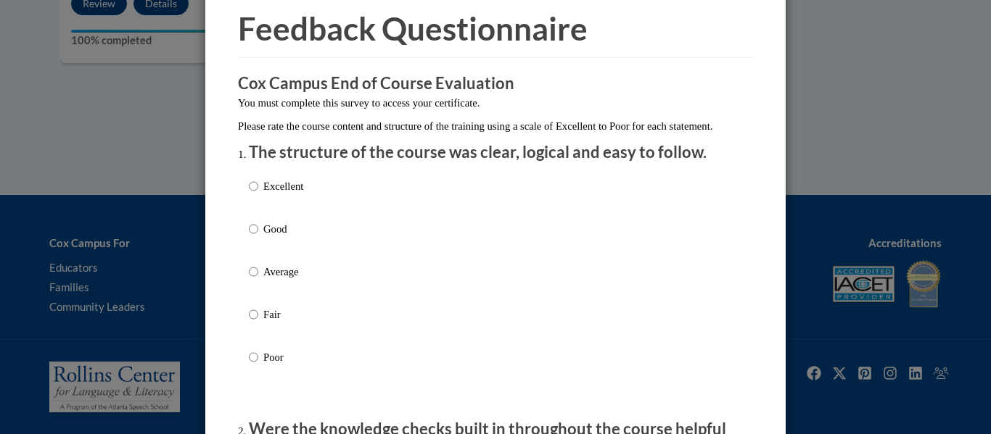
scroll to position [65, 0]
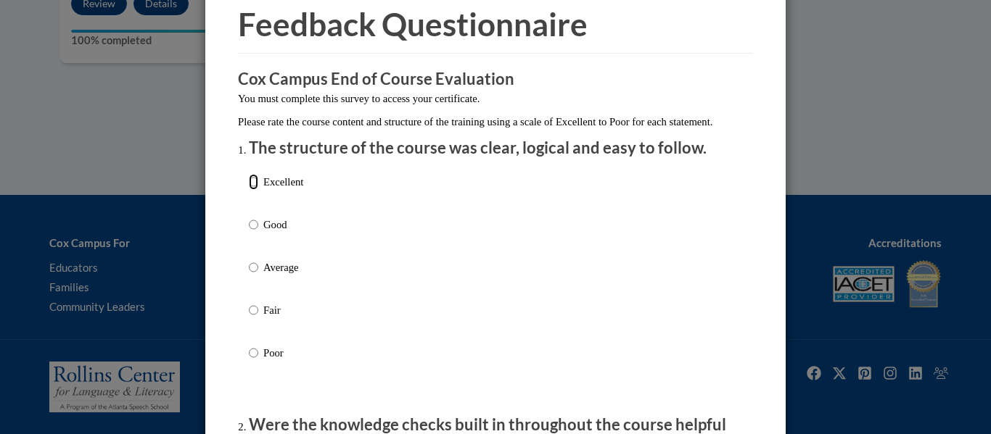
click at [257, 190] on input "Excellent" at bounding box center [253, 182] width 9 height 16
radio input "true"
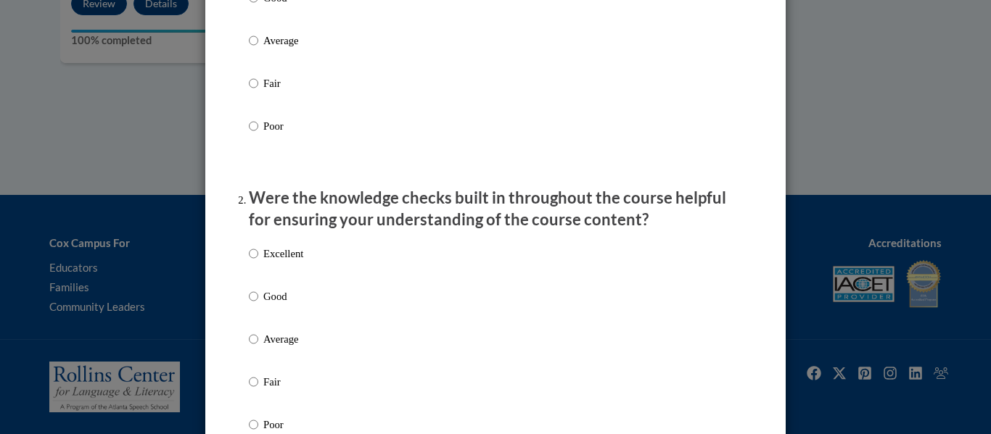
scroll to position [296, 0]
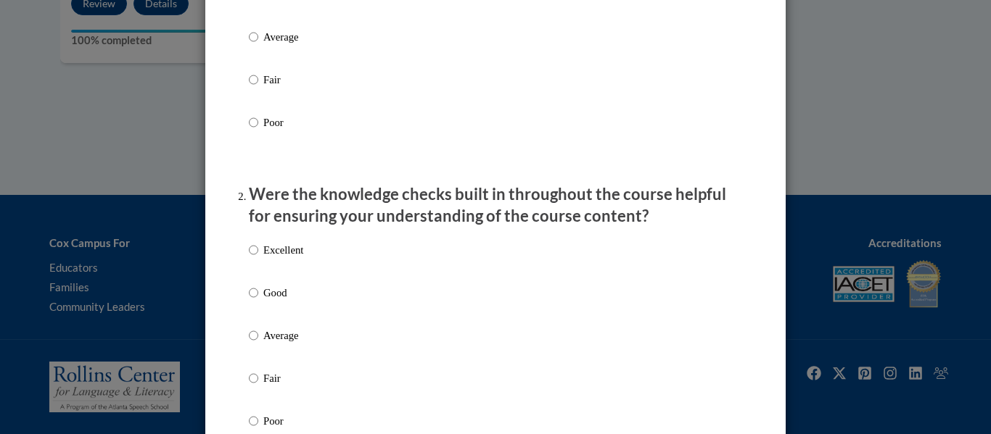
click at [250, 252] on div "Excellent Good Average Fair Poor" at bounding box center [276, 347] width 54 height 225
click at [251, 258] on input "Excellent" at bounding box center [253, 250] width 9 height 16
radio input "true"
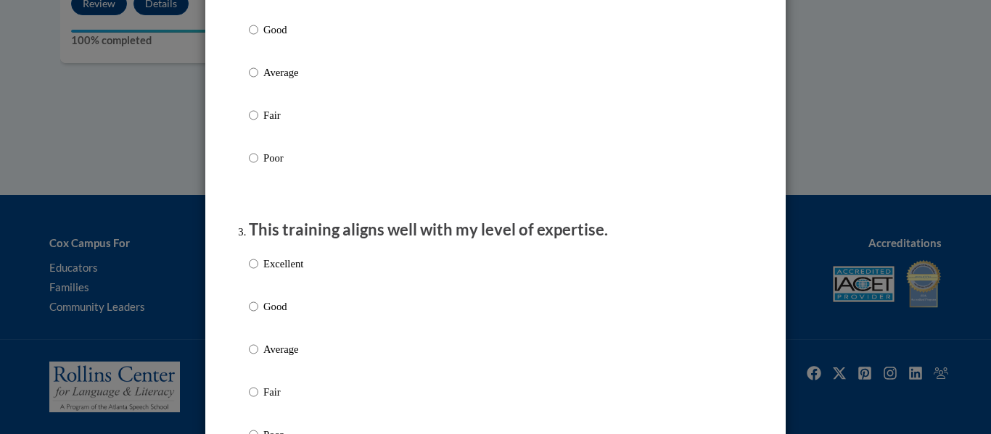
click at [258, 277] on label "Excellent" at bounding box center [276, 275] width 54 height 39
click at [258, 272] on input "Excellent" at bounding box center [253, 264] width 9 height 16
radio input "true"
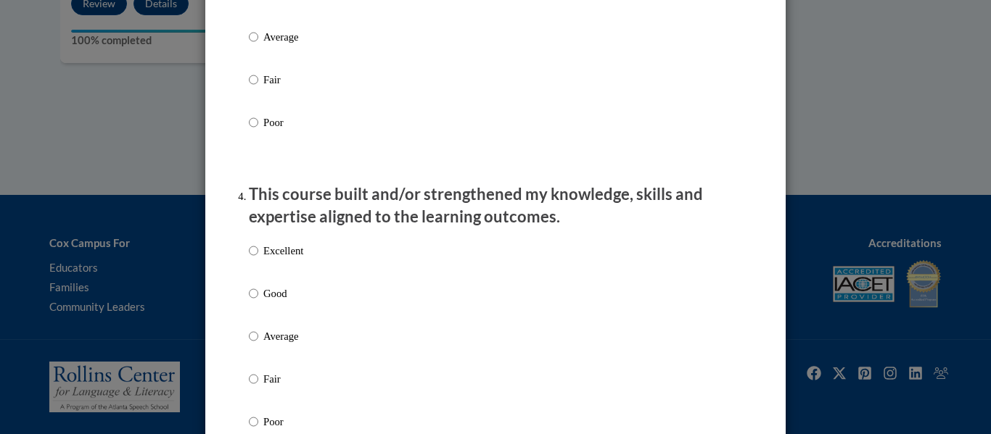
scroll to position [875, 0]
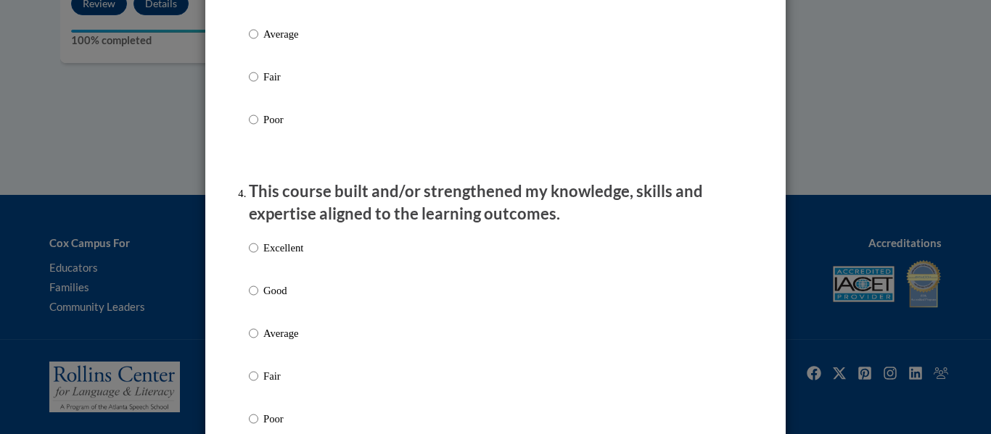
click at [263, 256] on p "Excellent" at bounding box center [283, 248] width 40 height 16
click at [258, 256] on input "Excellent" at bounding box center [253, 248] width 9 height 16
radio input "true"
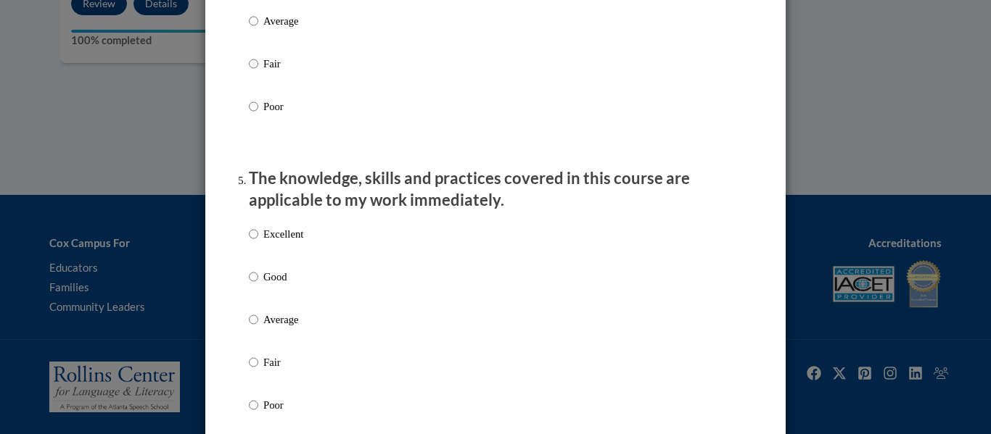
scroll to position [1194, 0]
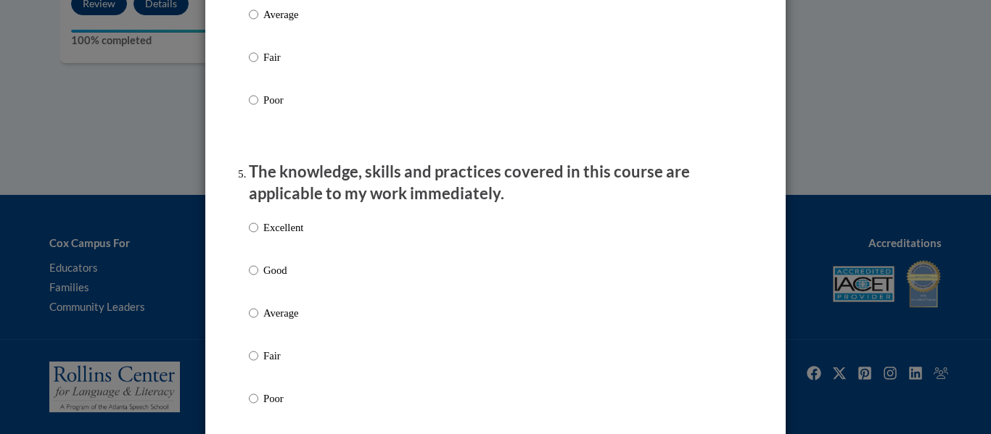
click at [265, 321] on p "Average" at bounding box center [283, 313] width 40 height 16
click at [258, 321] on input "Average" at bounding box center [253, 313] width 9 height 16
radio input "true"
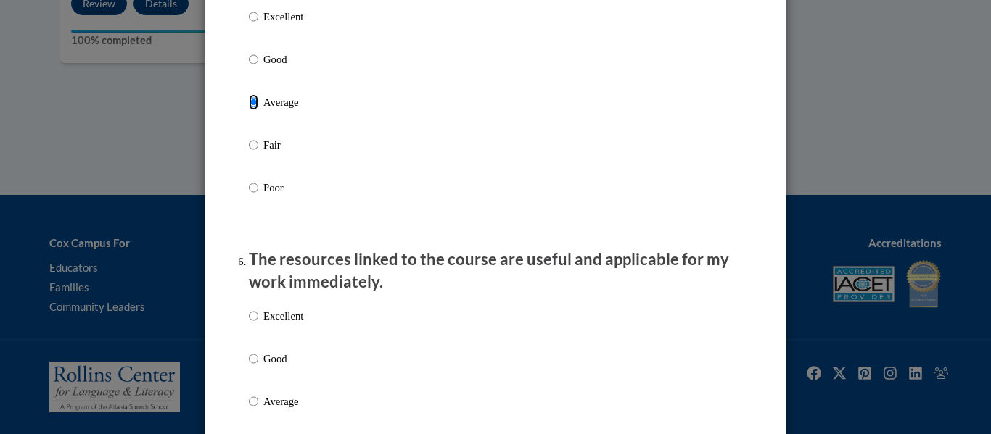
scroll to position [1408, 0]
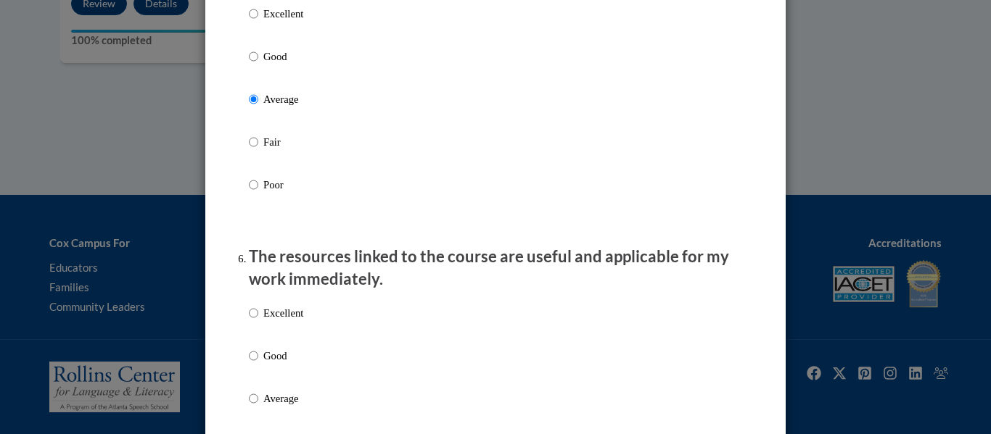
click at [276, 65] on p "Good" at bounding box center [283, 57] width 40 height 16
click at [258, 65] on input "Good" at bounding box center [253, 57] width 9 height 16
radio input "true"
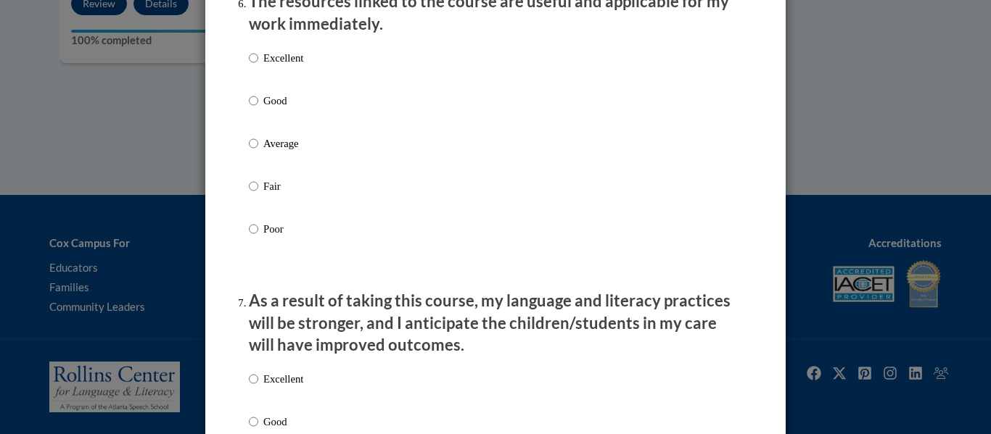
scroll to position [1694, 0]
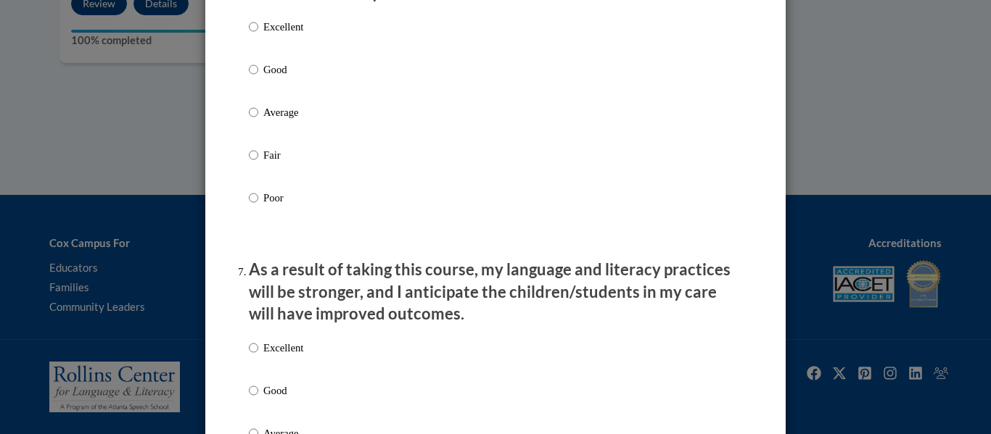
click at [265, 101] on label "Good" at bounding box center [276, 81] width 54 height 39
click at [258, 78] on input "Good" at bounding box center [253, 70] width 9 height 16
radio input "true"
click at [262, 120] on label "Average" at bounding box center [276, 123] width 54 height 39
click at [258, 120] on input "Average" at bounding box center [253, 112] width 9 height 16
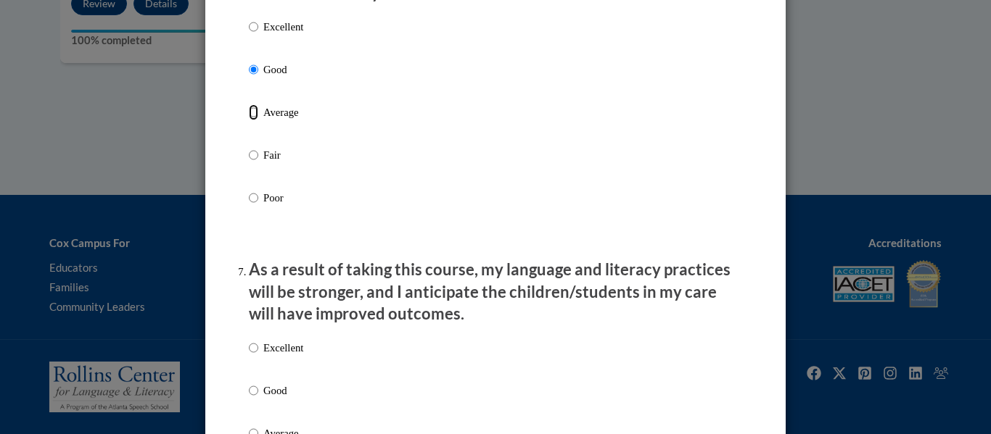
radio input "true"
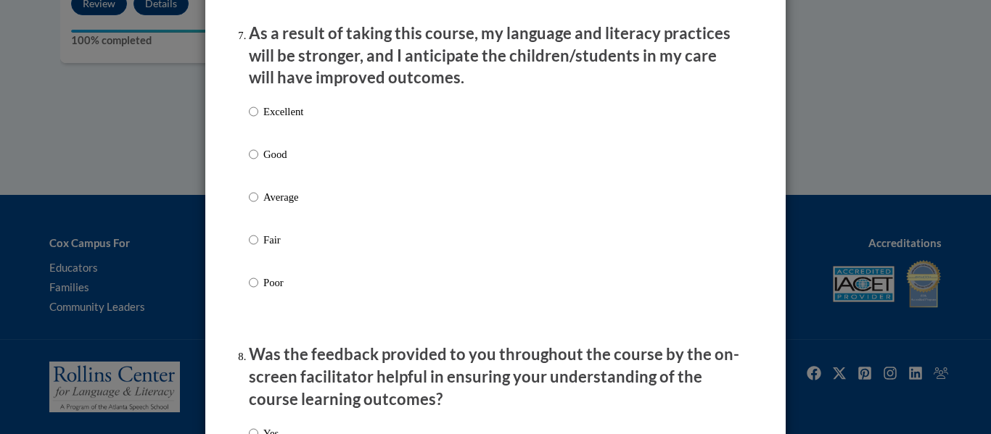
click at [262, 120] on label "Excellent" at bounding box center [276, 123] width 54 height 39
click at [258, 120] on input "Excellent" at bounding box center [253, 112] width 9 height 16
radio input "true"
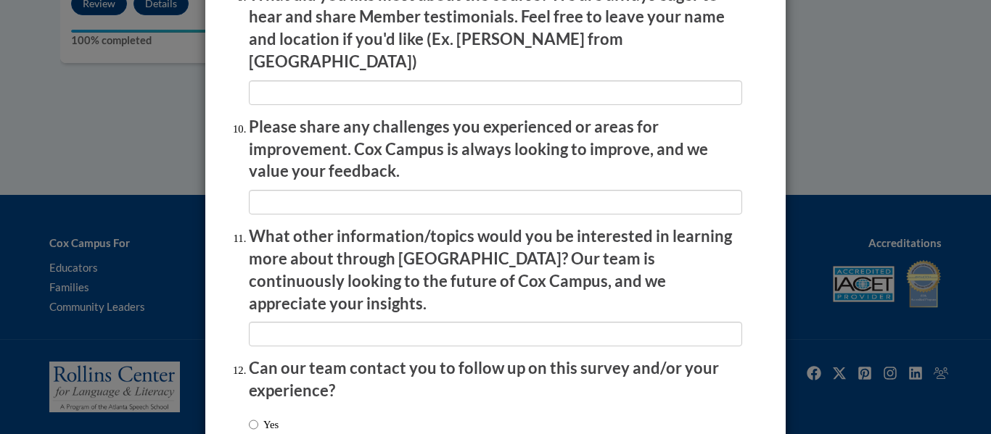
scroll to position [2579, 0]
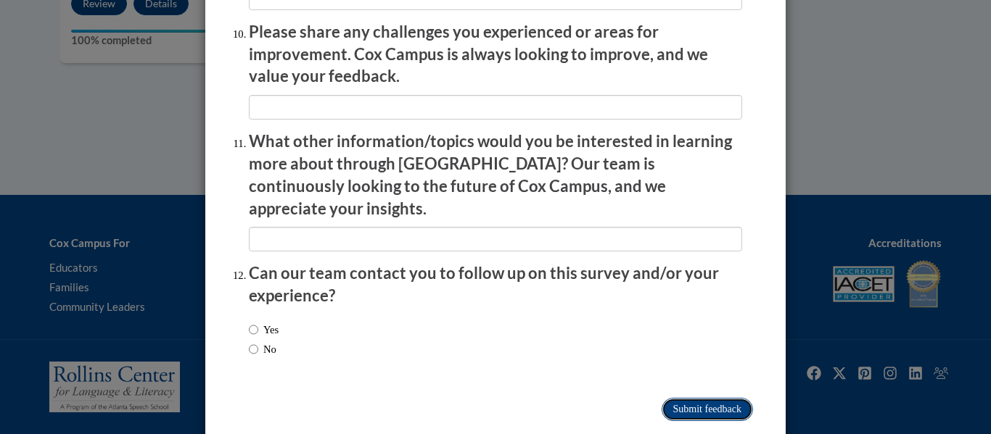
click at [492, 398] on input "Submit feedback" at bounding box center [706, 409] width 91 height 23
